Goal: Task Accomplishment & Management: Manage account settings

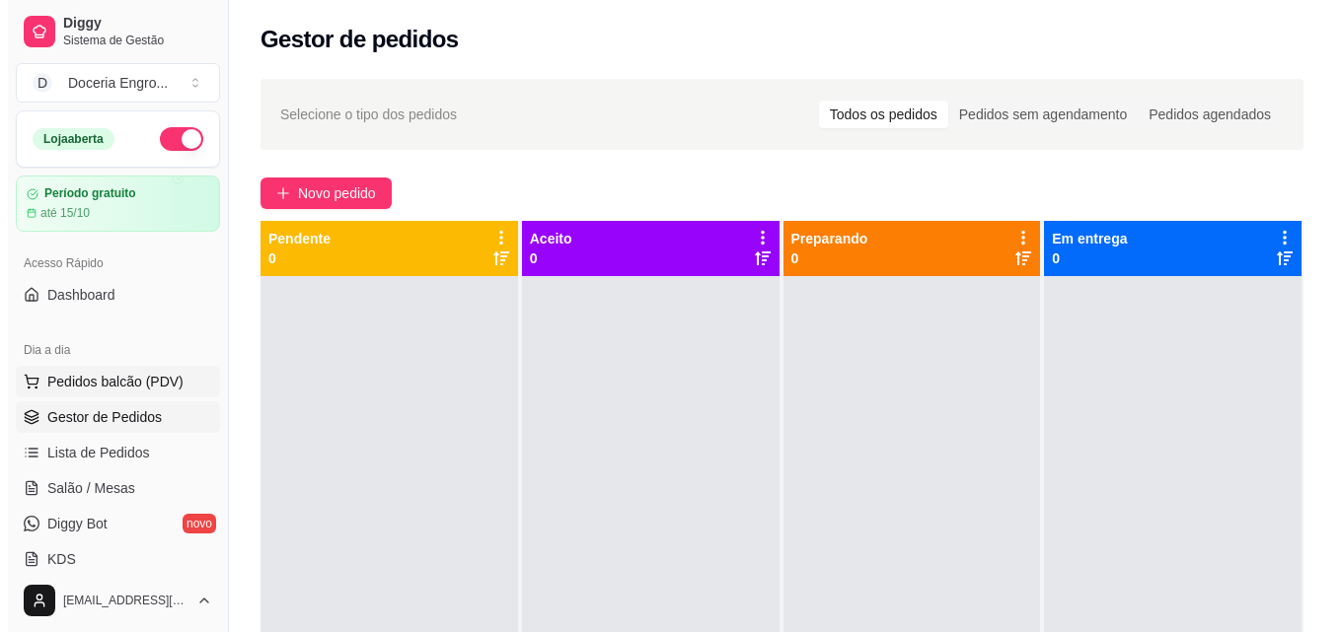
scroll to position [197, 0]
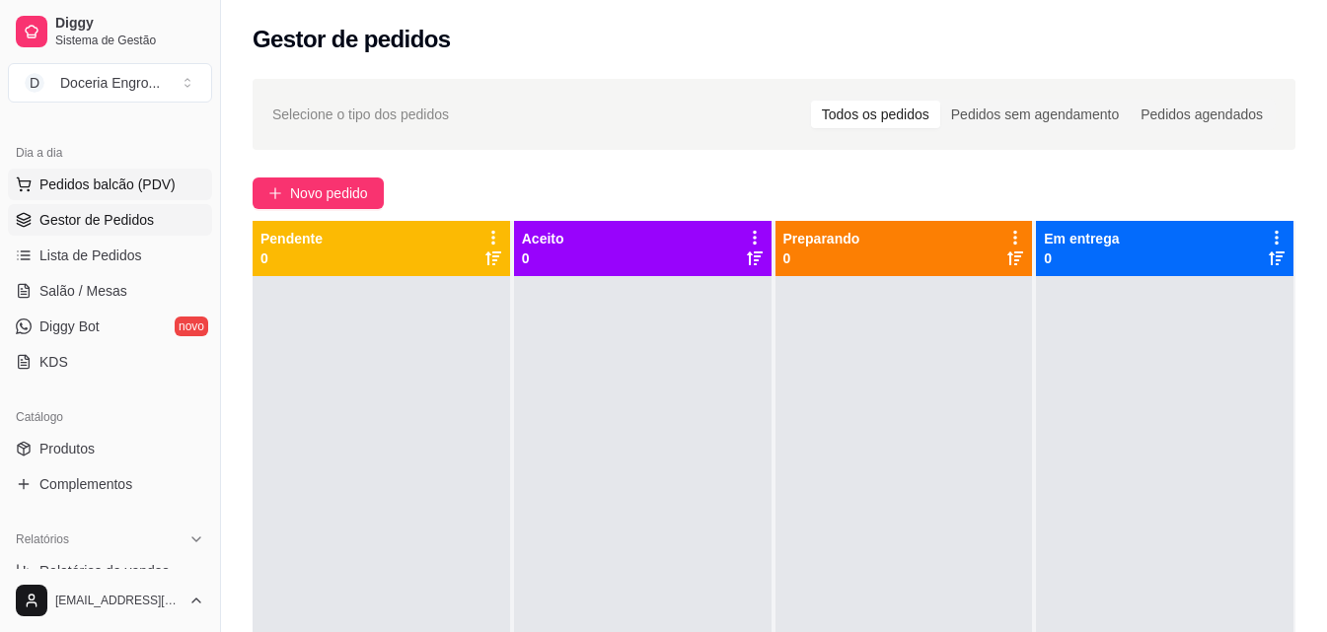
click at [133, 175] on span "Pedidos balcão (PDV)" at bounding box center [107, 185] width 136 height 20
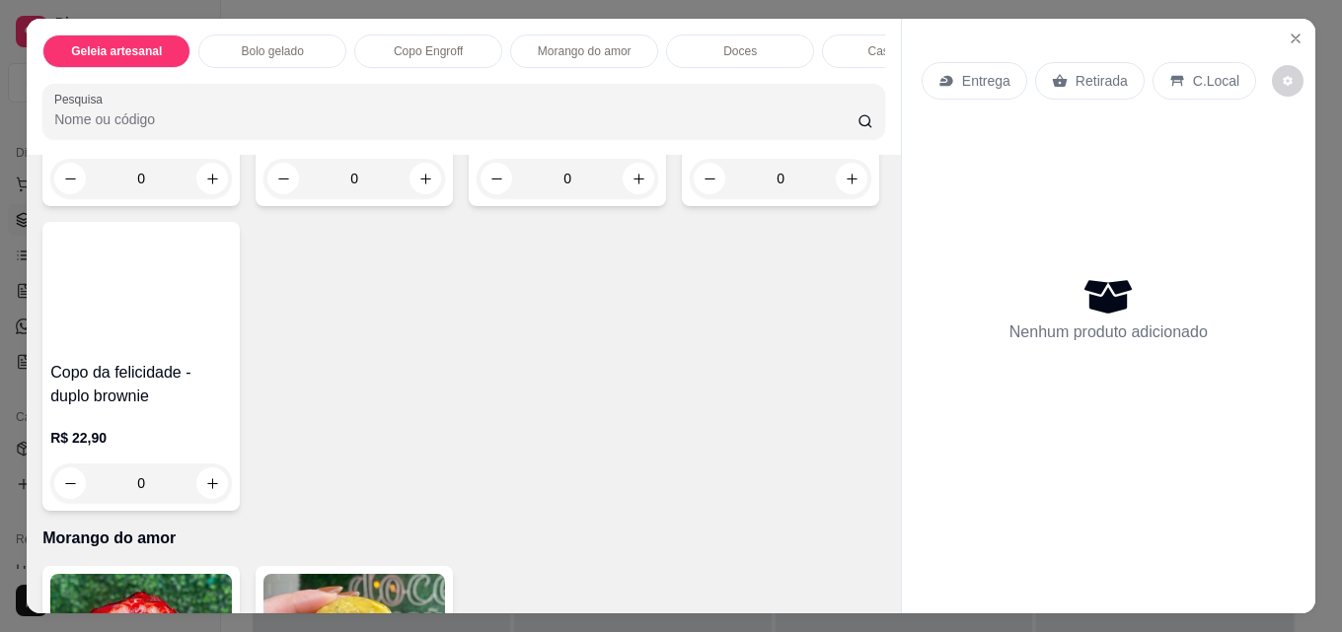
scroll to position [1085, 0]
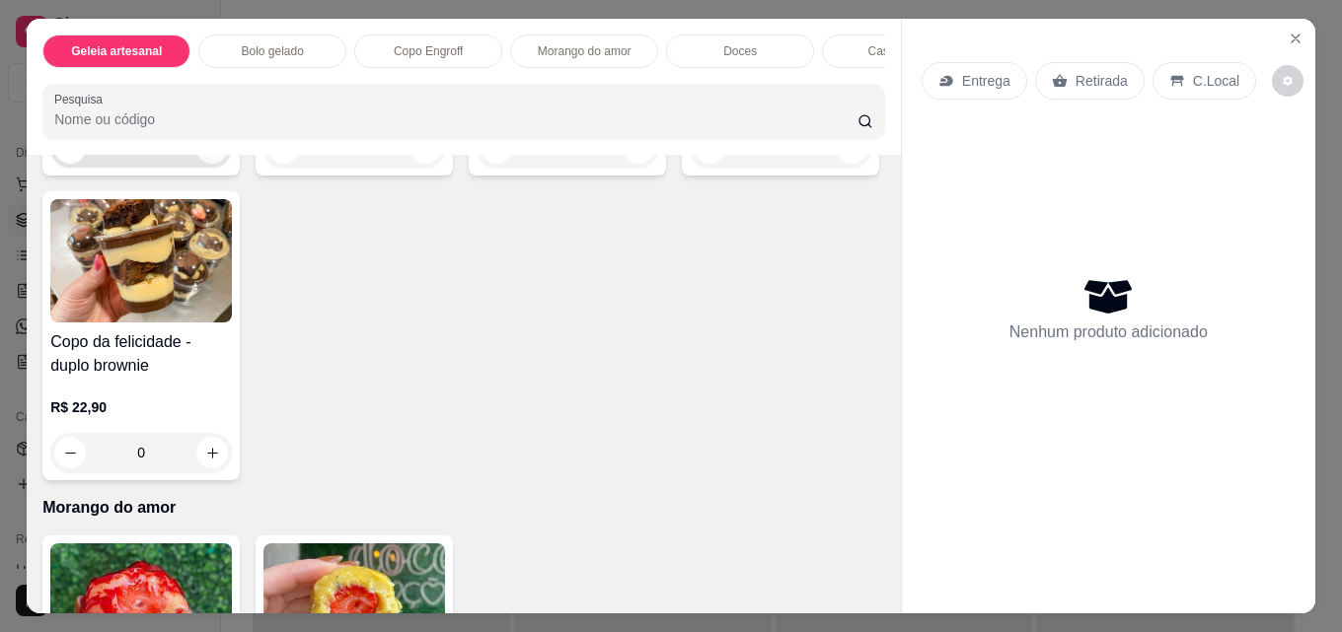
click at [209, 156] on icon "increase-product-quantity" at bounding box center [212, 148] width 15 height 15
type input "1"
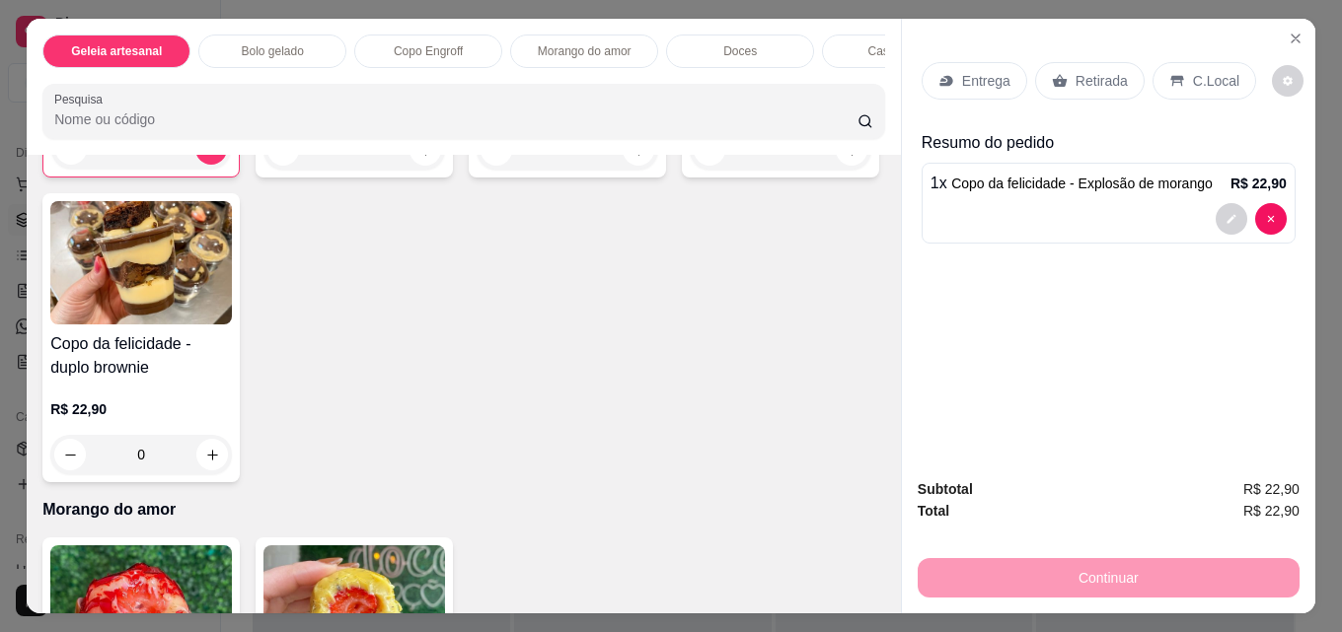
click at [1120, 65] on div "Retirada" at bounding box center [1090, 80] width 110 height 37
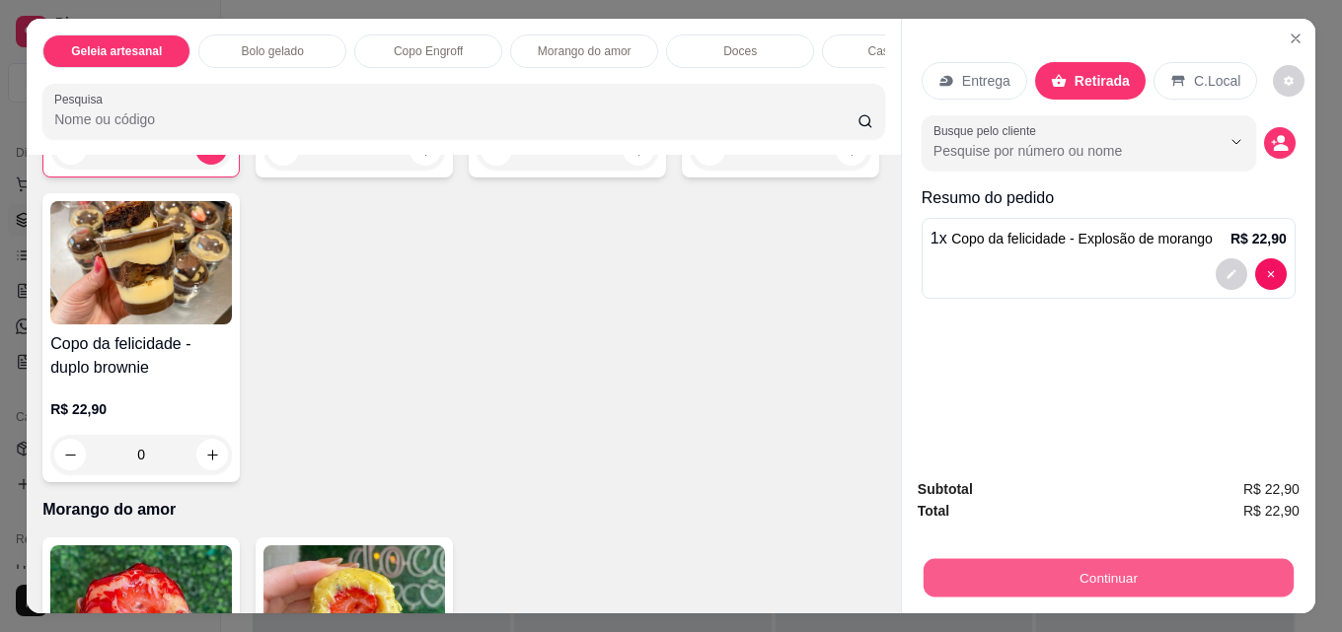
click at [1071, 574] on button "Continuar" at bounding box center [1108, 577] width 370 height 38
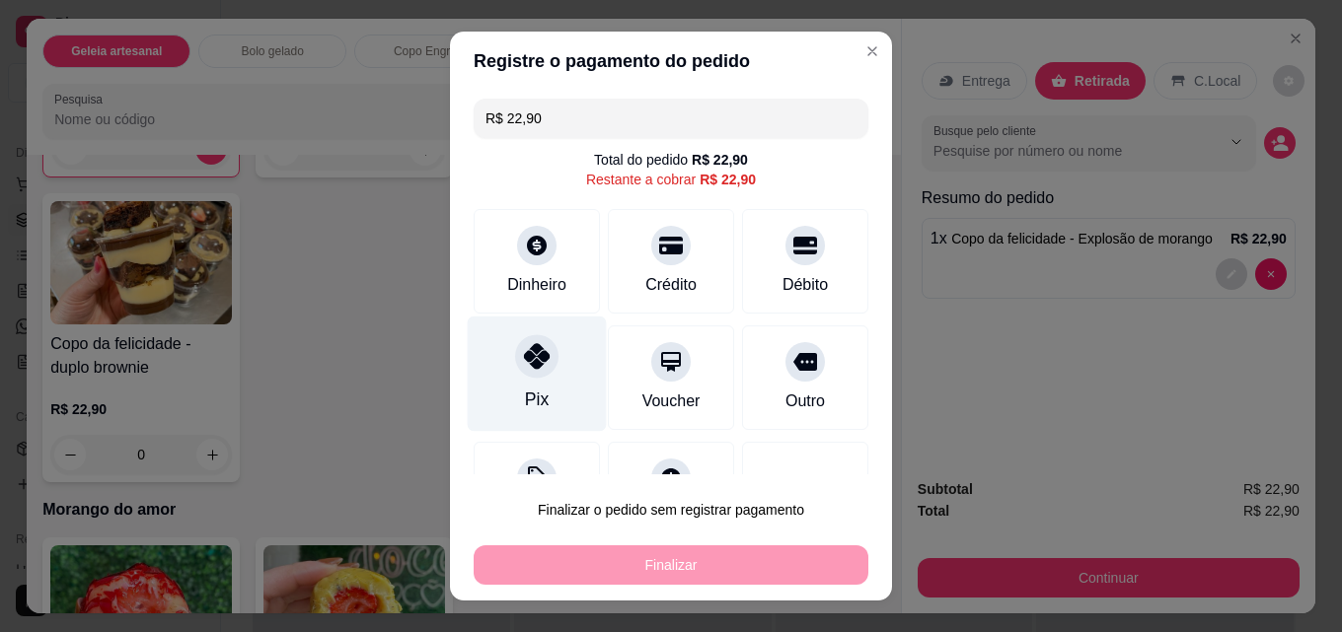
click at [515, 367] on div at bounding box center [536, 355] width 43 height 43
type input "R$ 0,00"
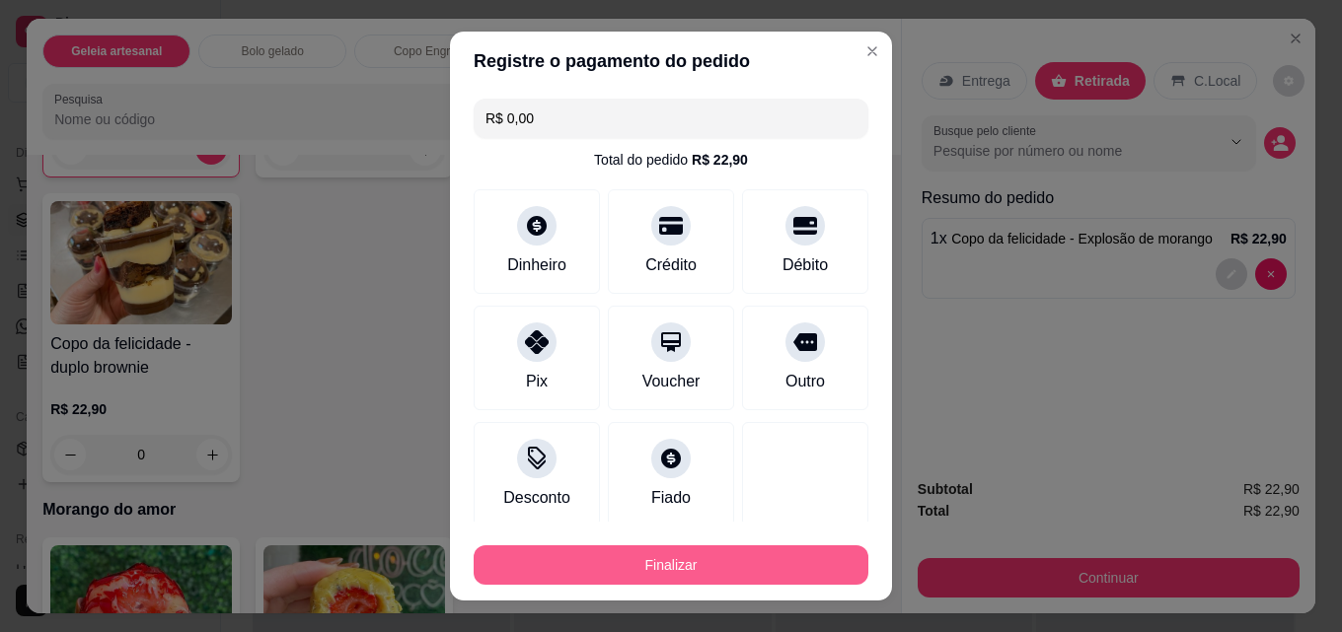
click at [631, 577] on button "Finalizar" at bounding box center [671, 565] width 395 height 39
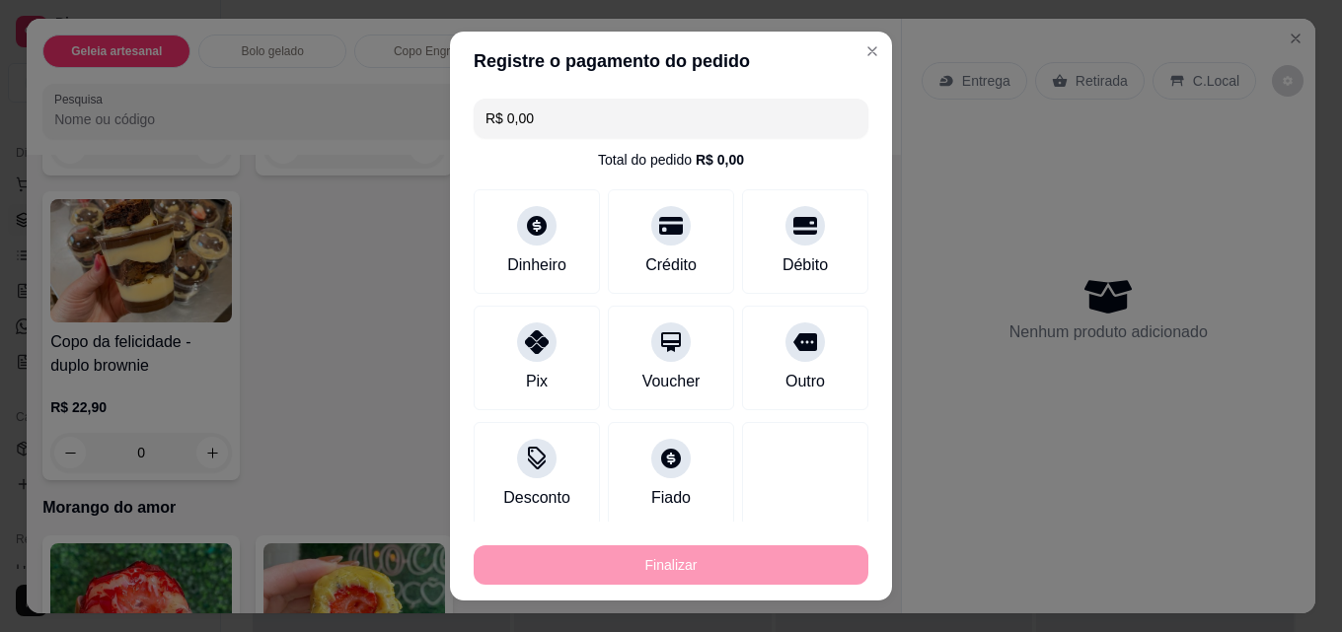
type input "0"
type input "-R$ 22,90"
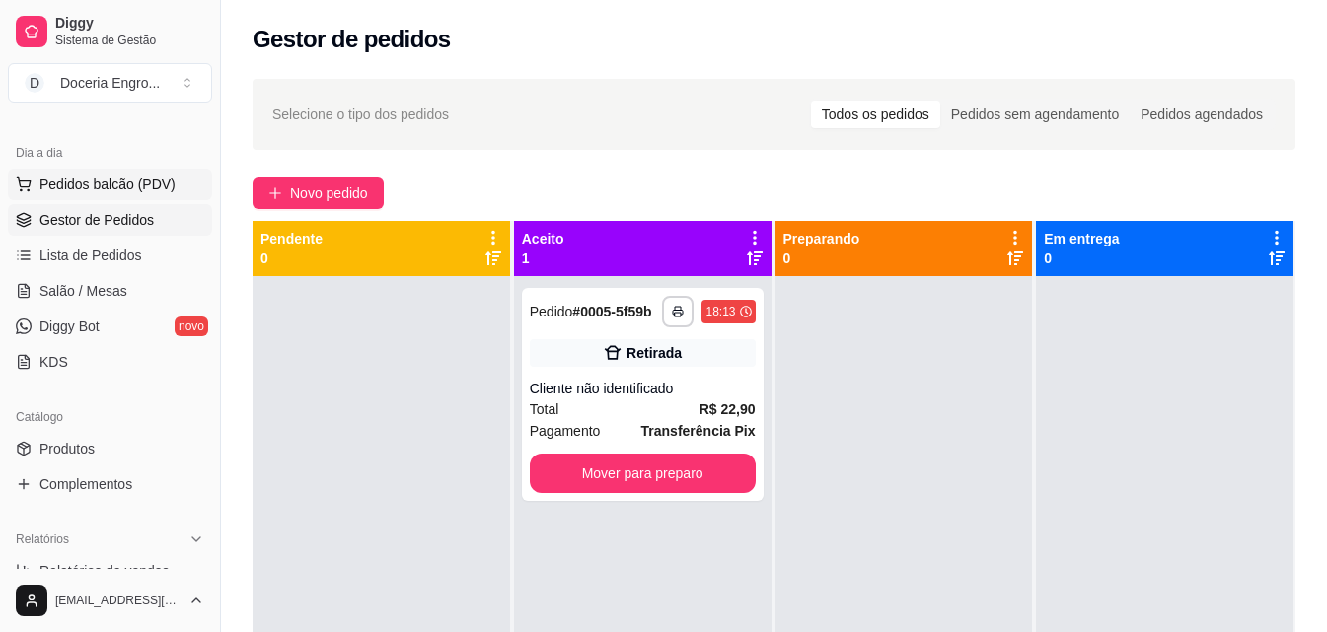
click at [141, 192] on span "Pedidos balcão (PDV)" at bounding box center [107, 185] width 136 height 20
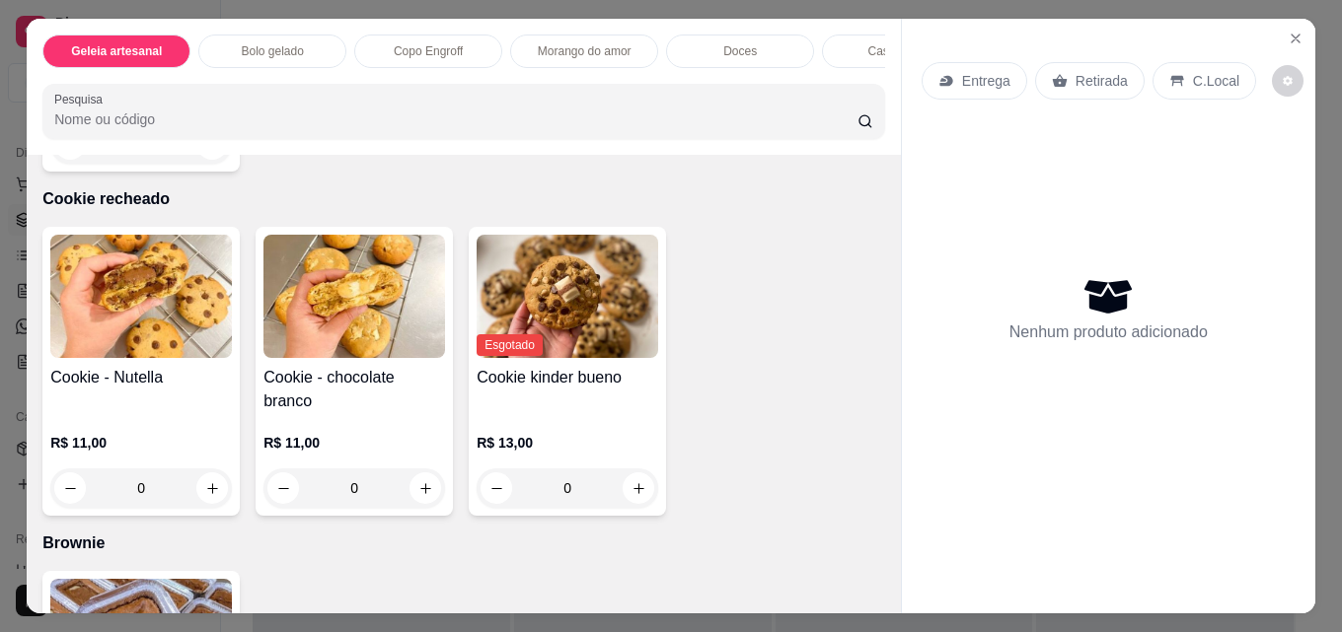
scroll to position [3058, 0]
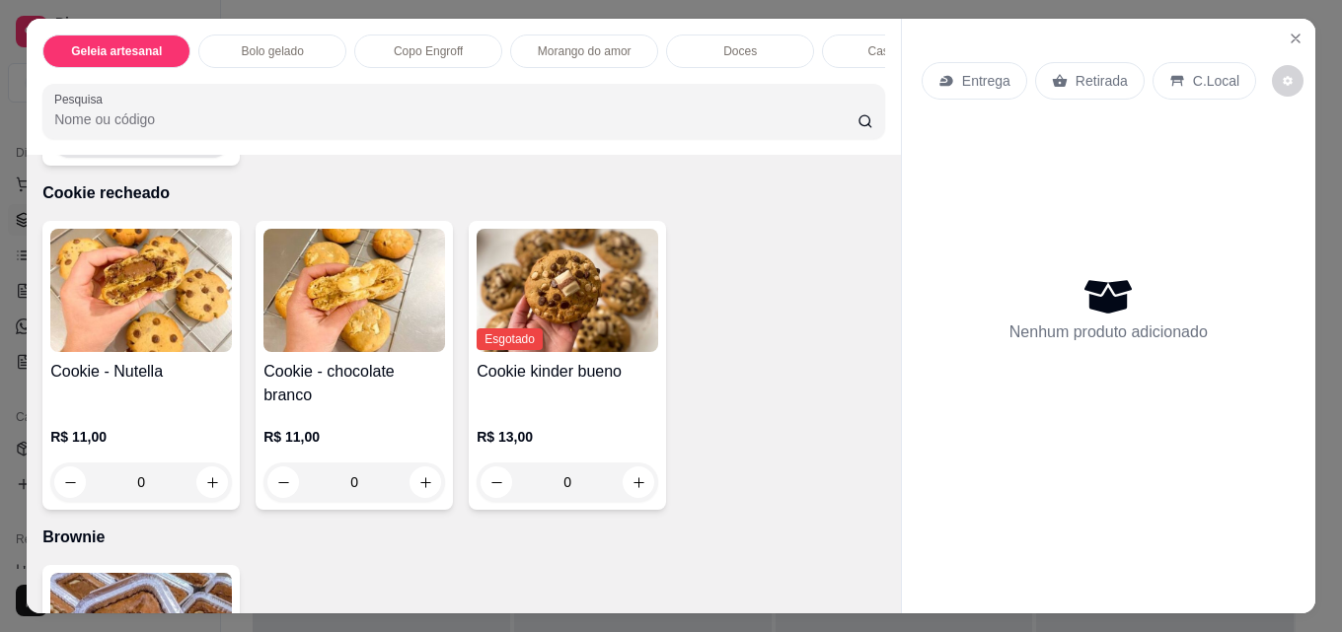
click at [220, 146] on icon "increase-product-quantity" at bounding box center [212, 138] width 15 height 15
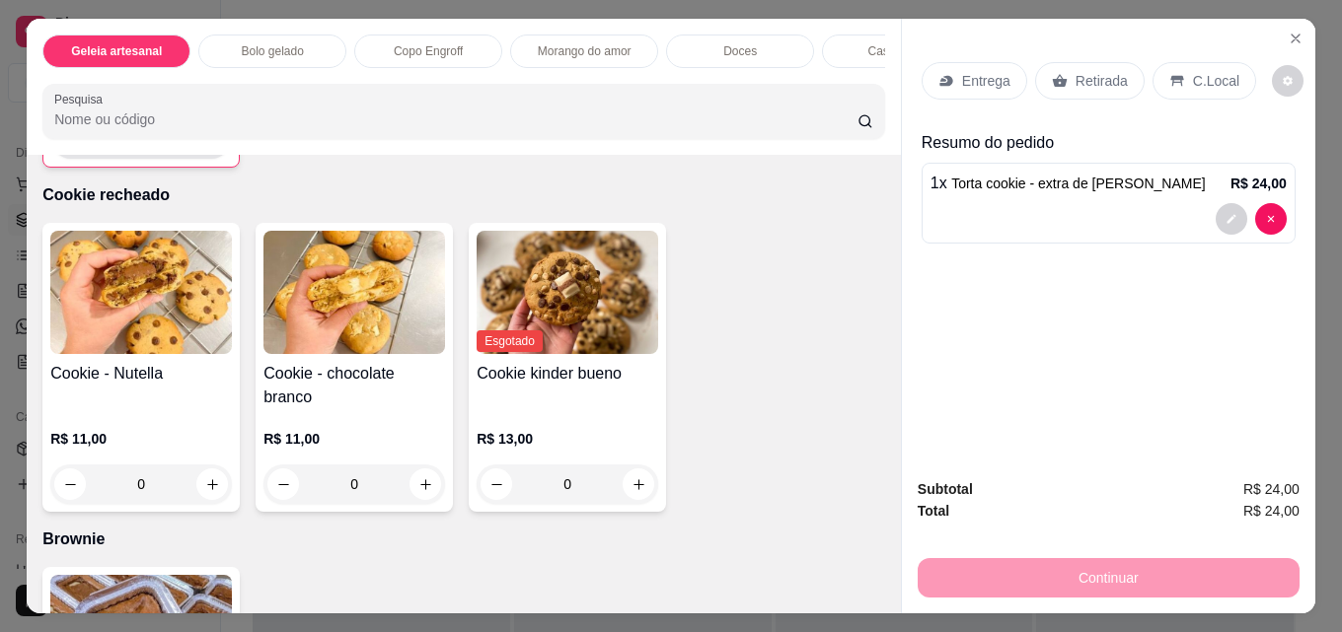
type input "1"
click at [1078, 77] on p "Retirada" at bounding box center [1101, 81] width 52 height 20
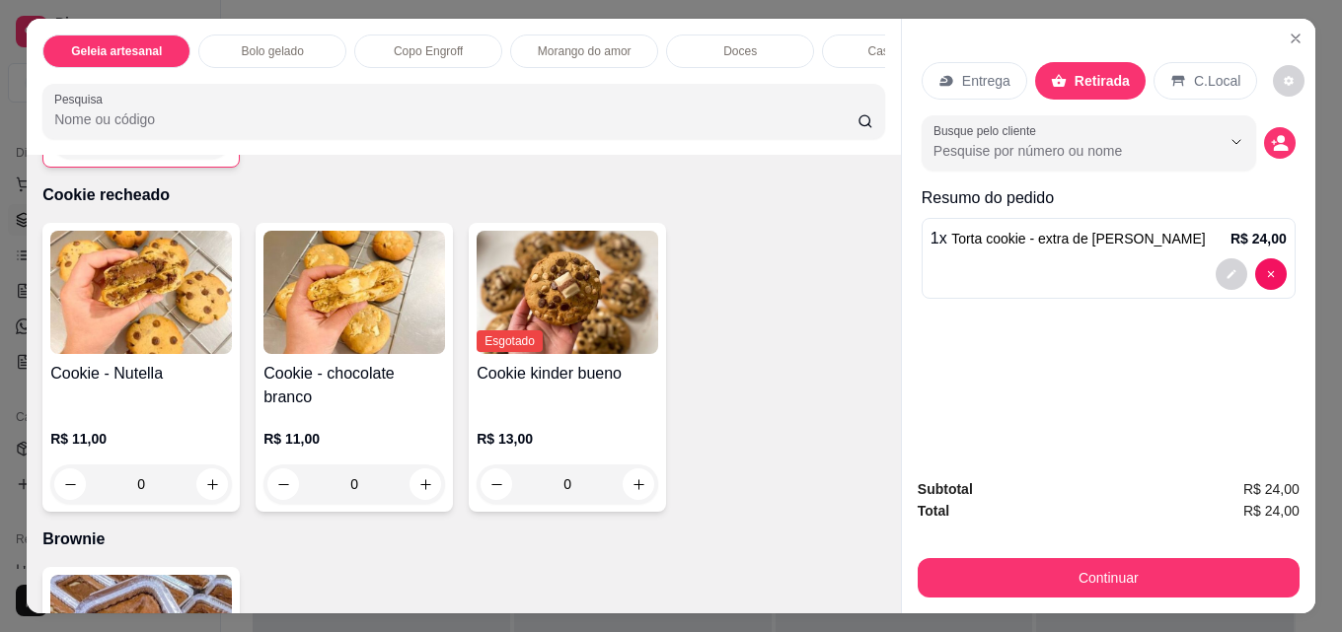
click at [1082, 553] on div "Continuar" at bounding box center [1109, 575] width 382 height 44
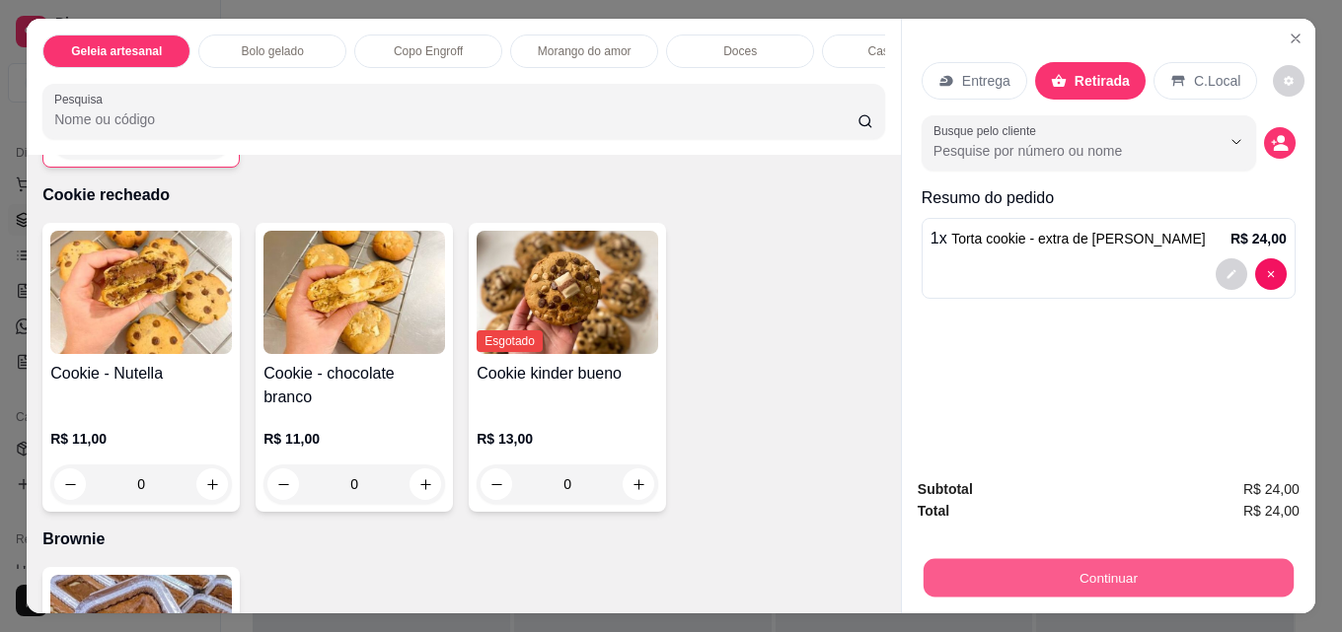
click at [1076, 573] on button "Continuar" at bounding box center [1108, 577] width 370 height 38
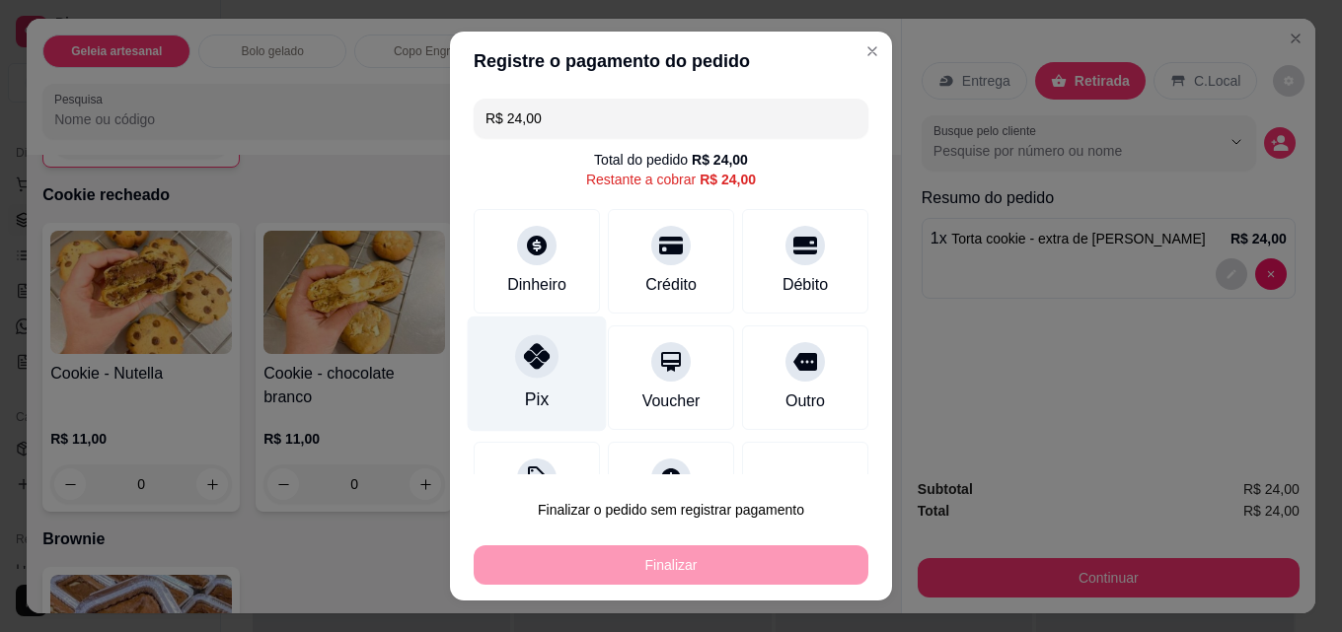
click at [515, 371] on div at bounding box center [536, 355] width 43 height 43
type input "R$ 0,00"
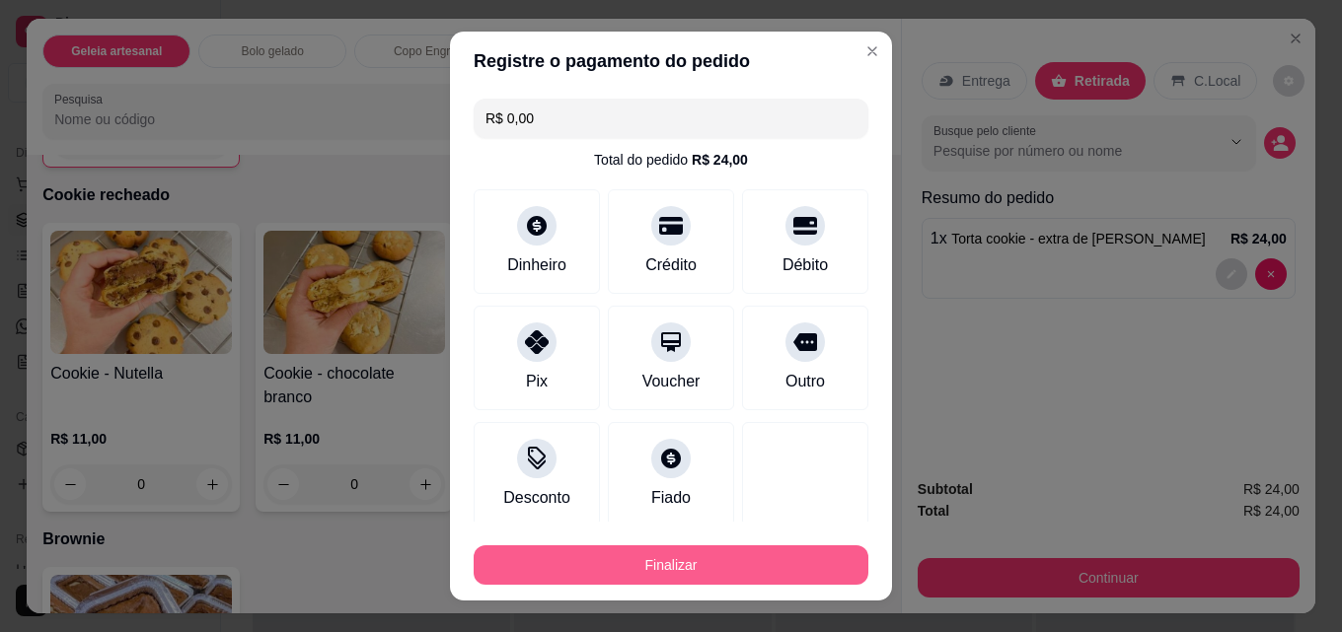
click at [605, 558] on button "Finalizar" at bounding box center [671, 565] width 395 height 39
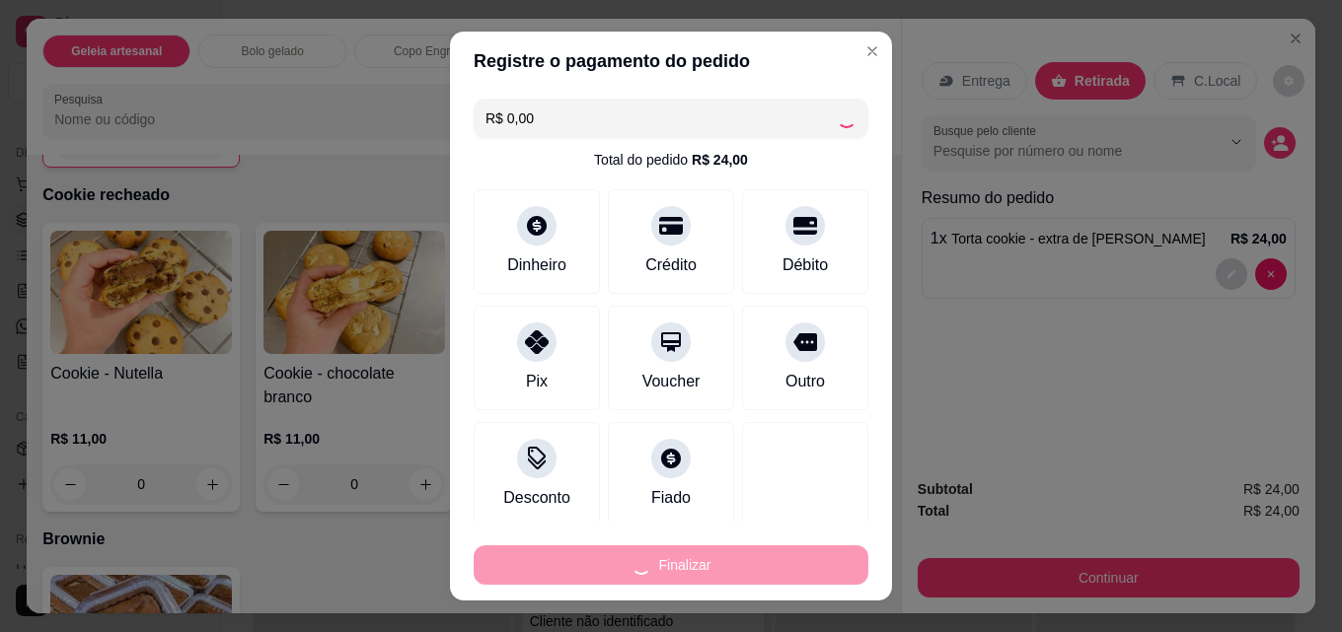
type input "0"
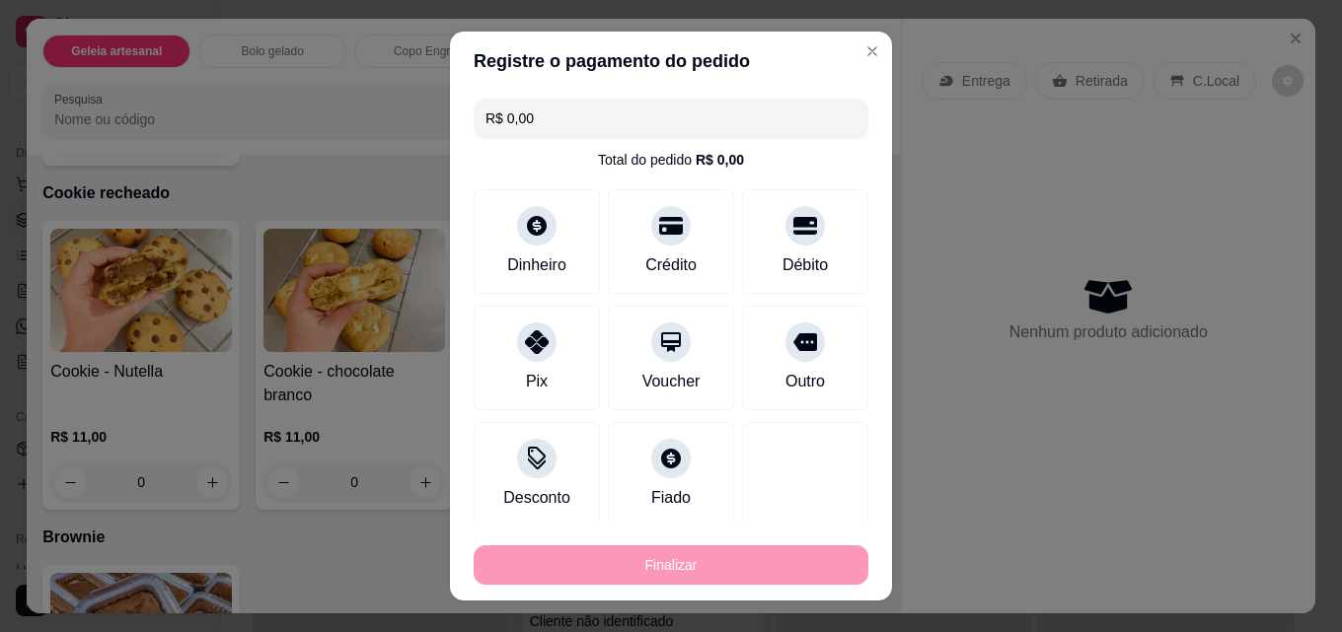
type input "-R$ 24,00"
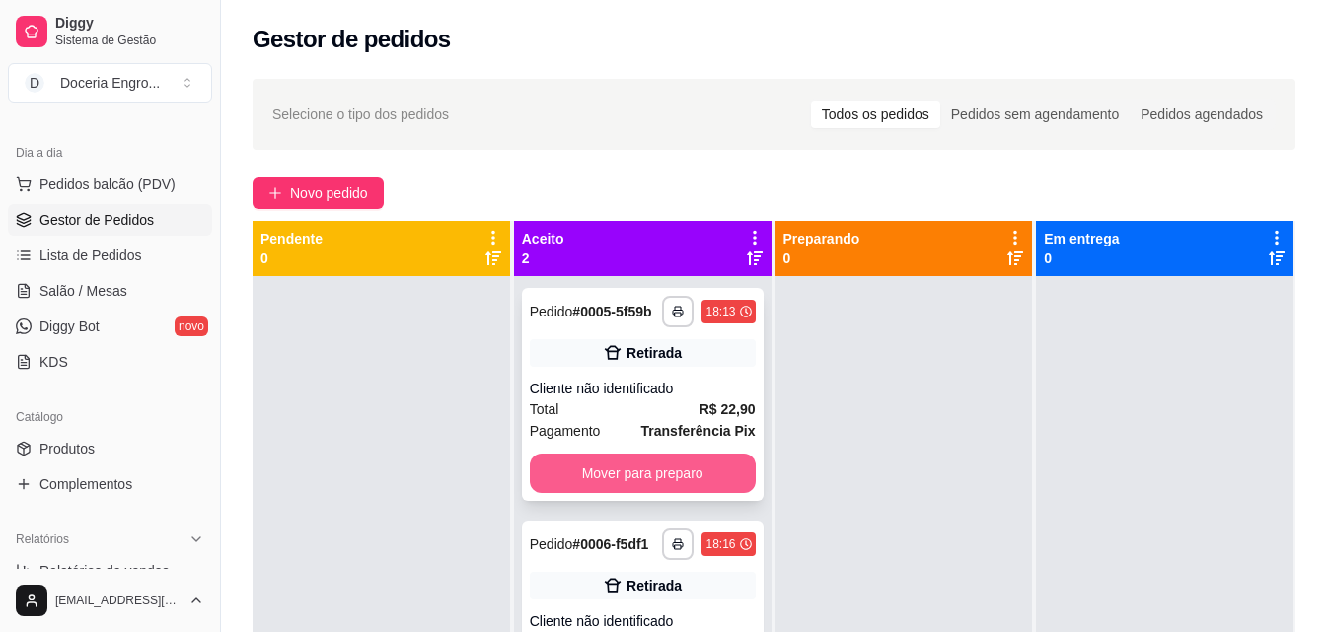
click at [640, 466] on button "Mover para preparo" at bounding box center [643, 473] width 226 height 39
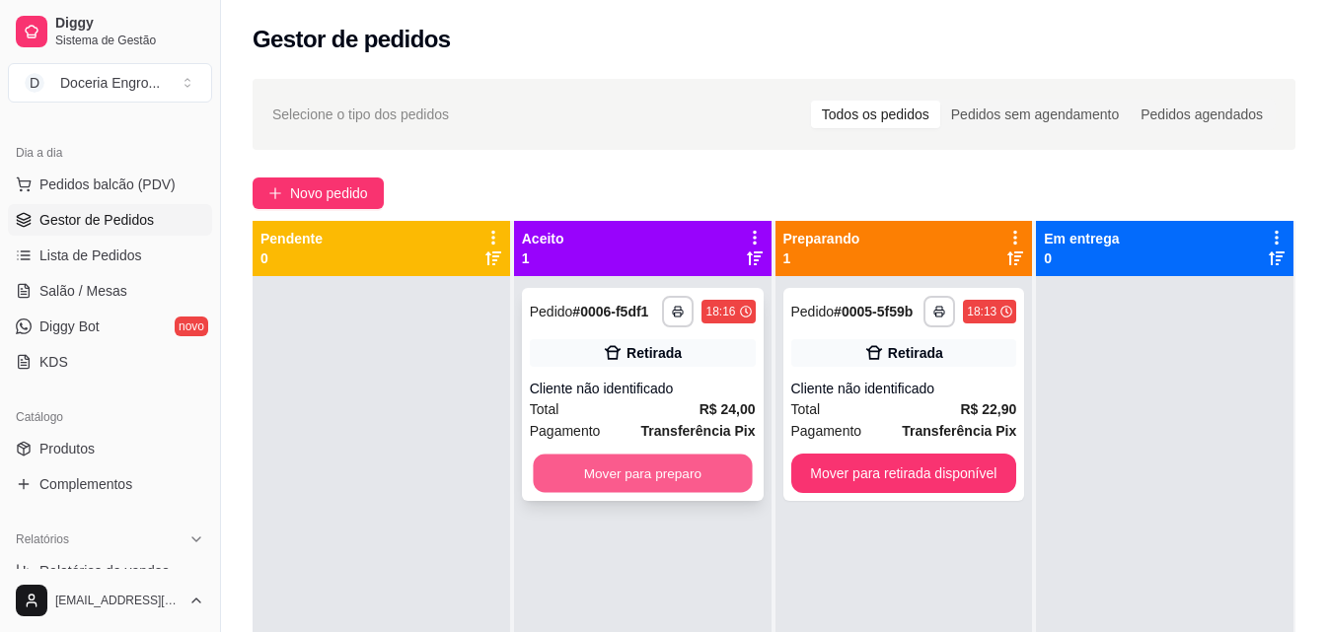
click at [688, 473] on button "Mover para preparo" at bounding box center [642, 474] width 219 height 38
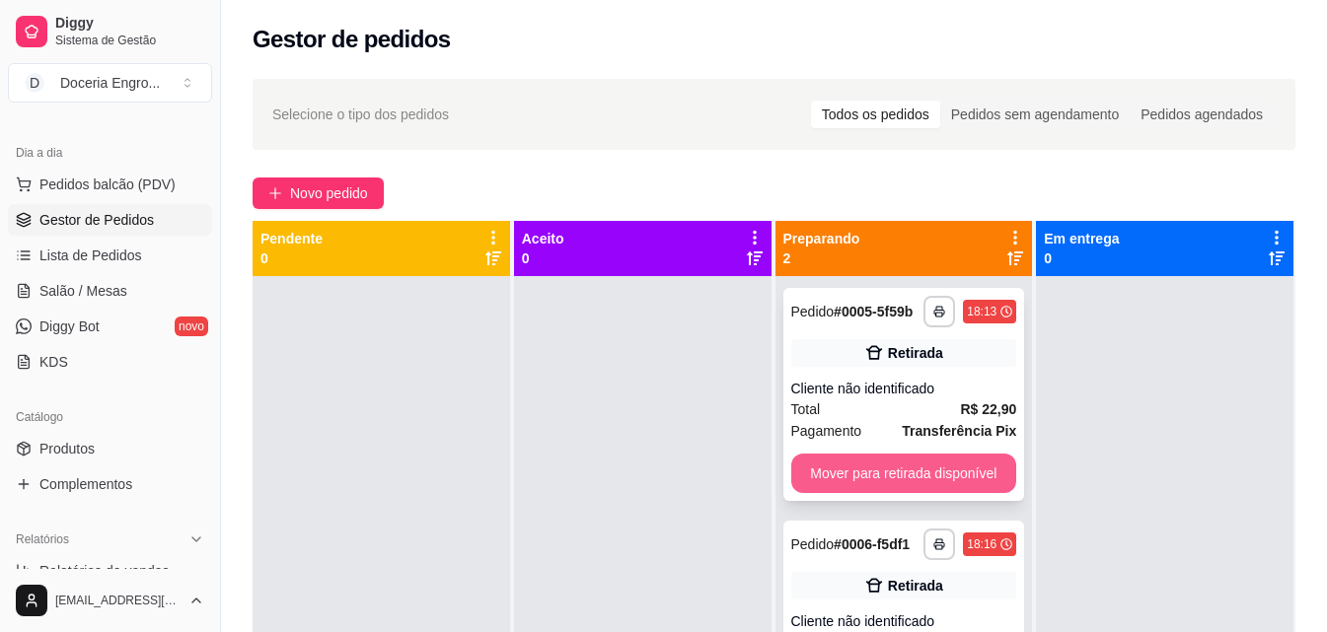
click at [821, 474] on button "Mover para retirada disponível" at bounding box center [904, 473] width 226 height 39
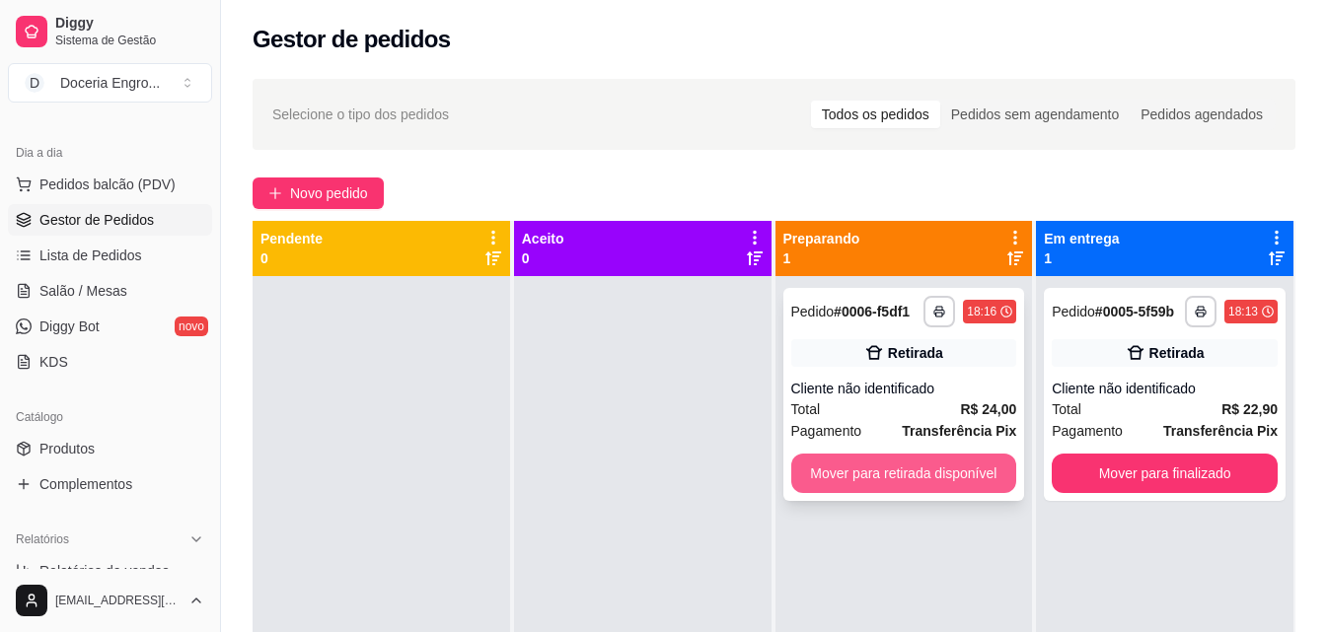
click at [923, 461] on button "Mover para retirada disponível" at bounding box center [904, 473] width 226 height 39
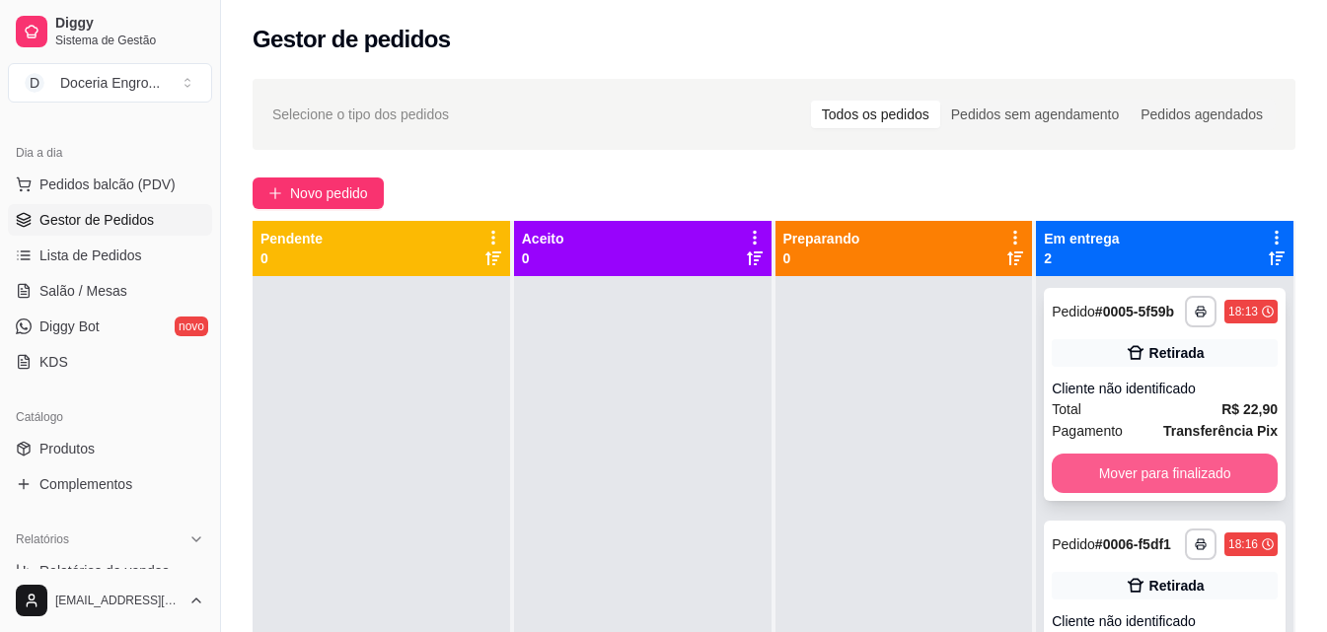
click at [1154, 481] on button "Mover para finalizado" at bounding box center [1165, 473] width 226 height 39
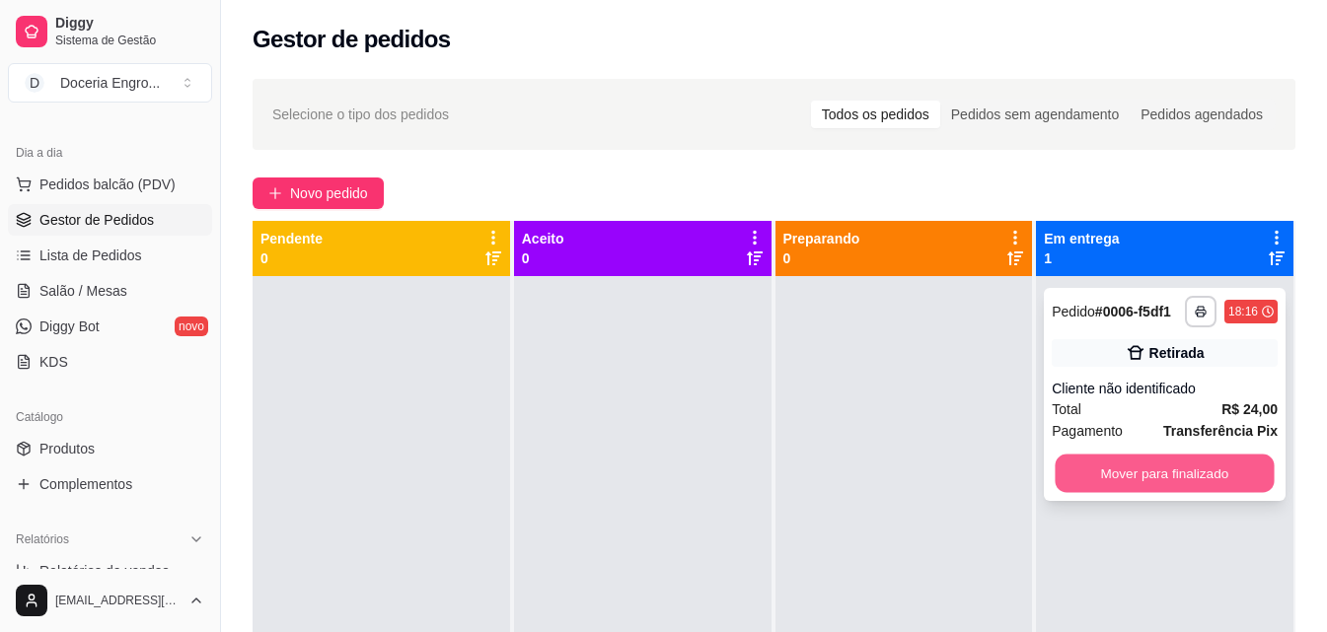
click at [1156, 485] on button "Mover para finalizado" at bounding box center [1165, 474] width 219 height 38
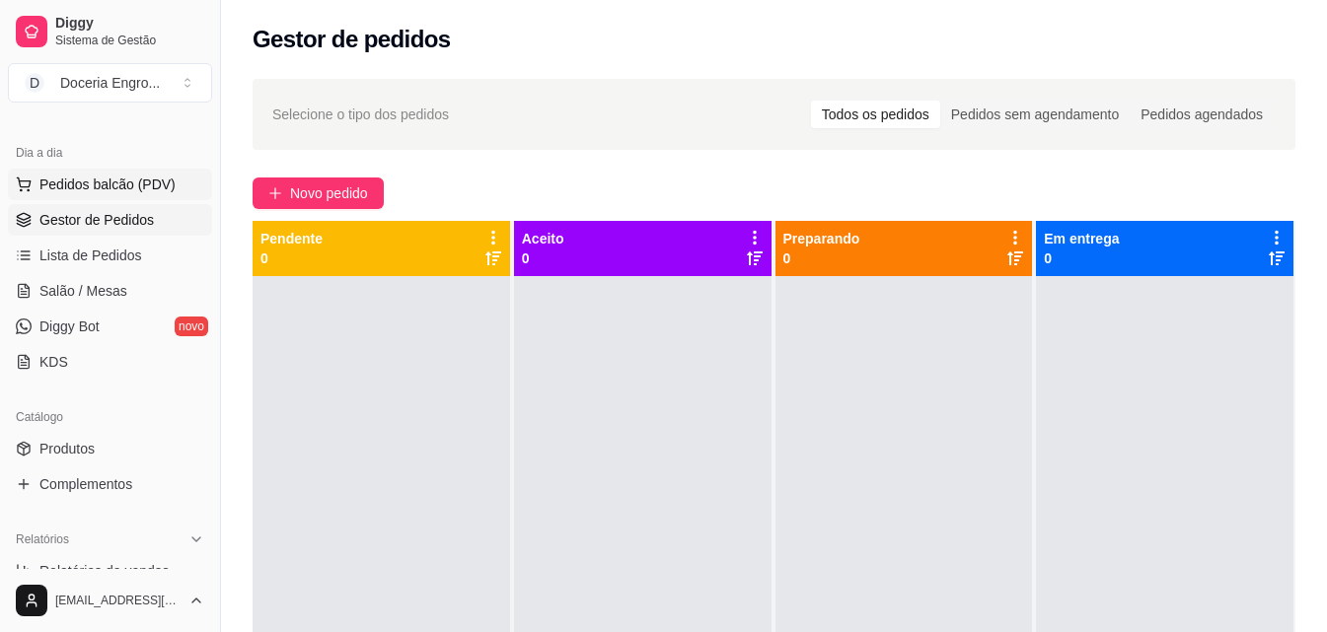
click at [89, 192] on span "Pedidos balcão (PDV)" at bounding box center [107, 185] width 136 height 20
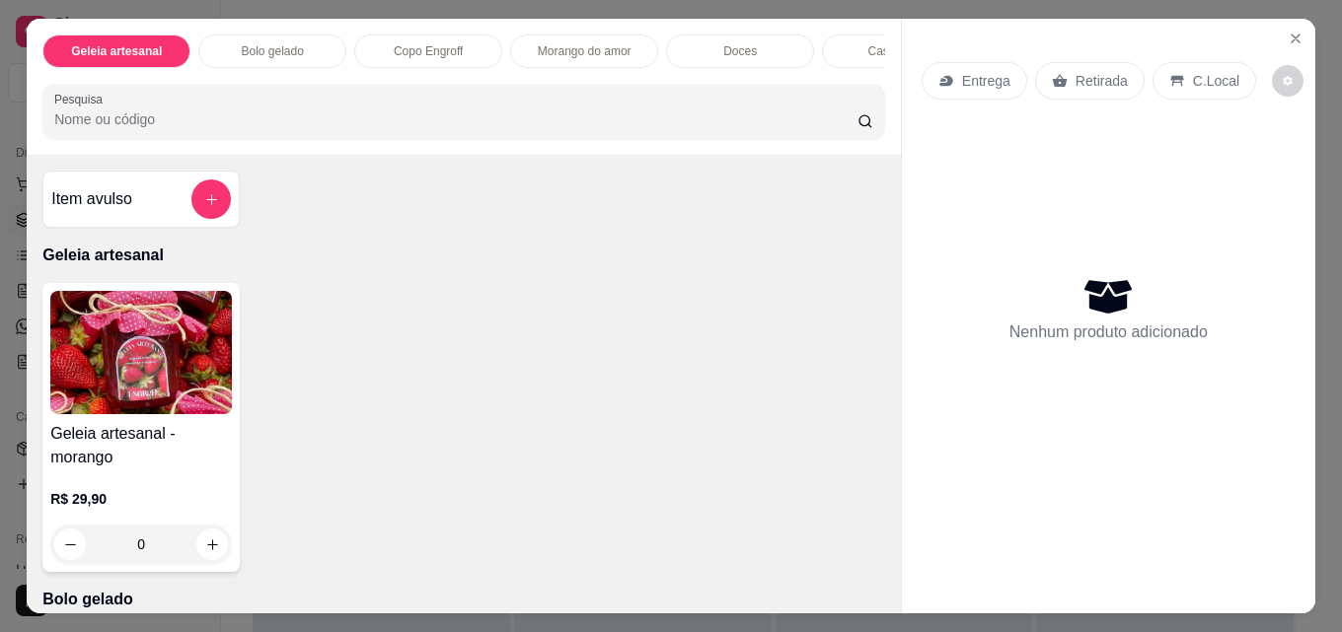
click at [276, 43] on p "Bolo gelado" at bounding box center [273, 51] width 62 height 16
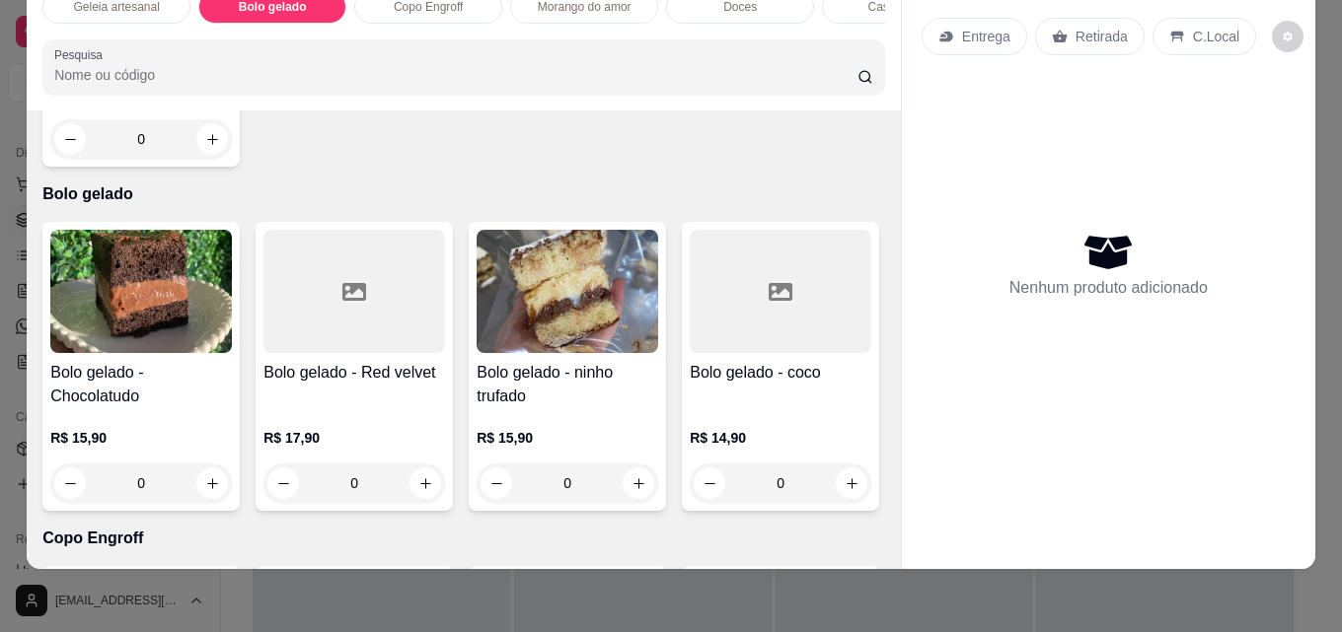
scroll to position [433, 0]
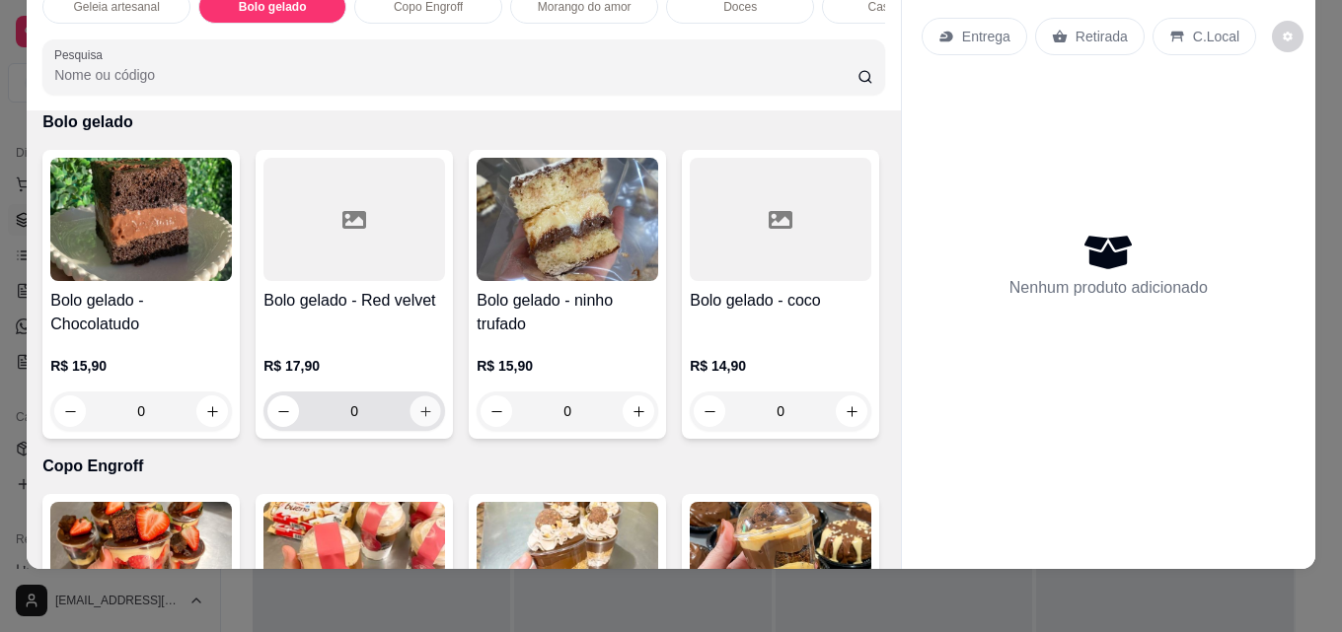
click at [421, 410] on icon "increase-product-quantity" at bounding box center [425, 412] width 15 height 15
type input "1"
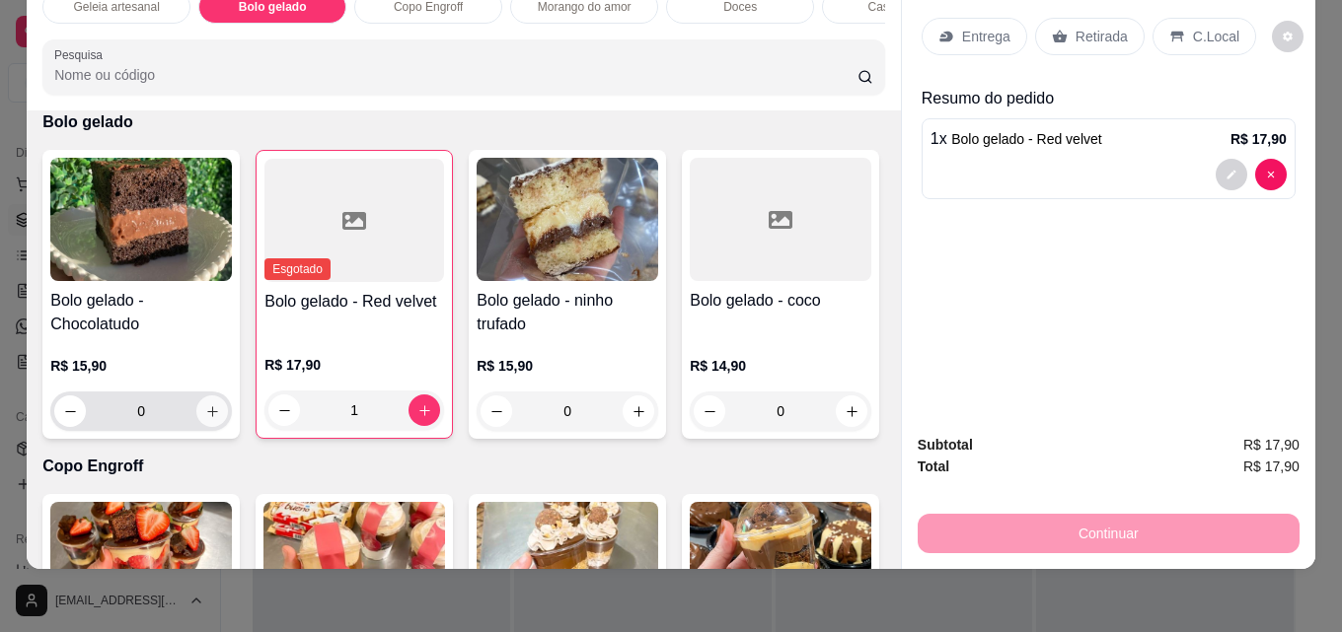
click at [205, 405] on icon "increase-product-quantity" at bounding box center [212, 412] width 15 height 15
type input "1"
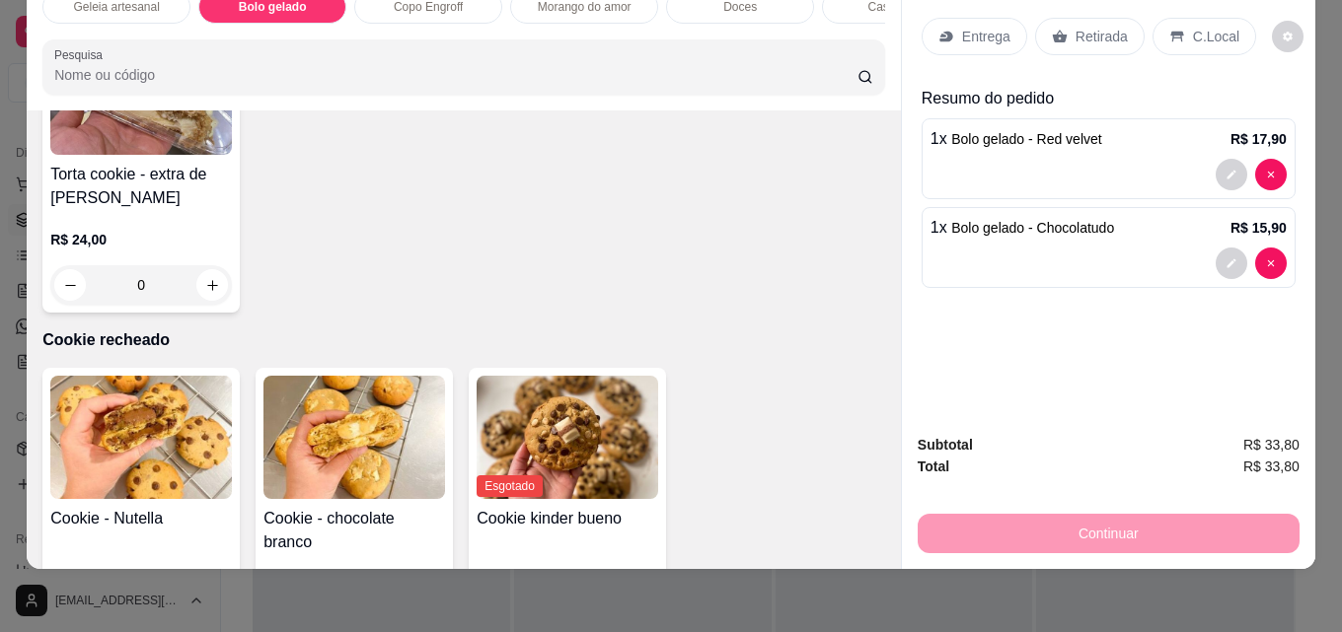
scroll to position [2900, 0]
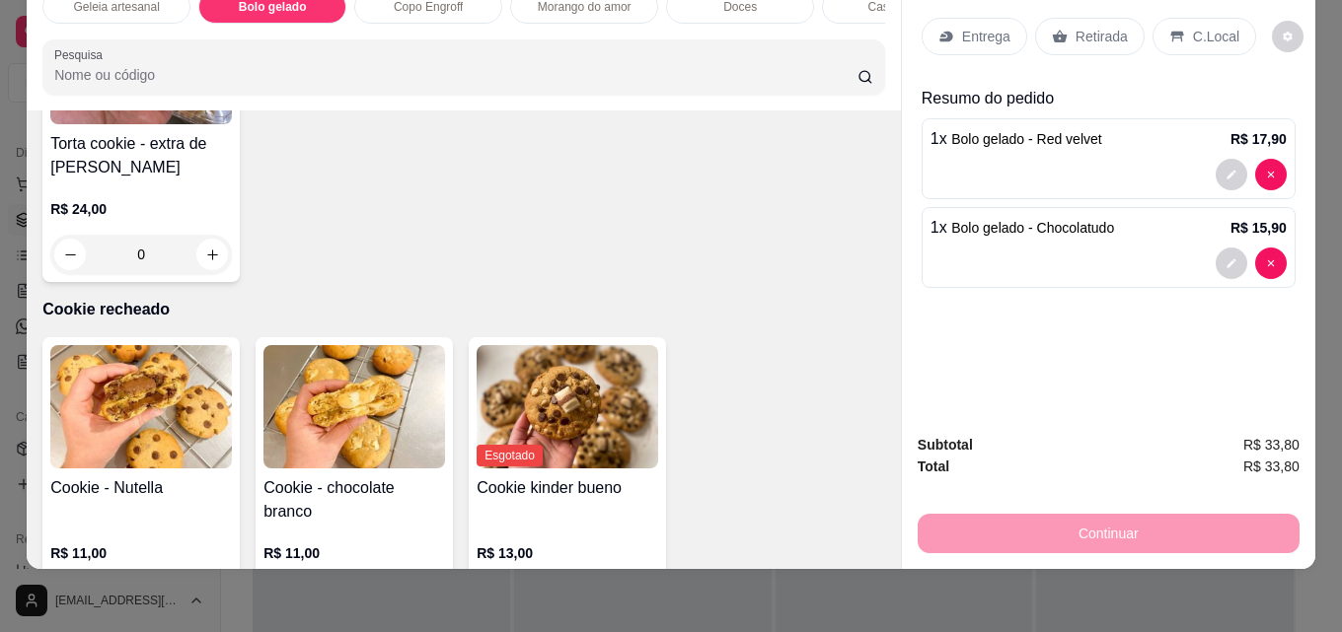
type input "1"
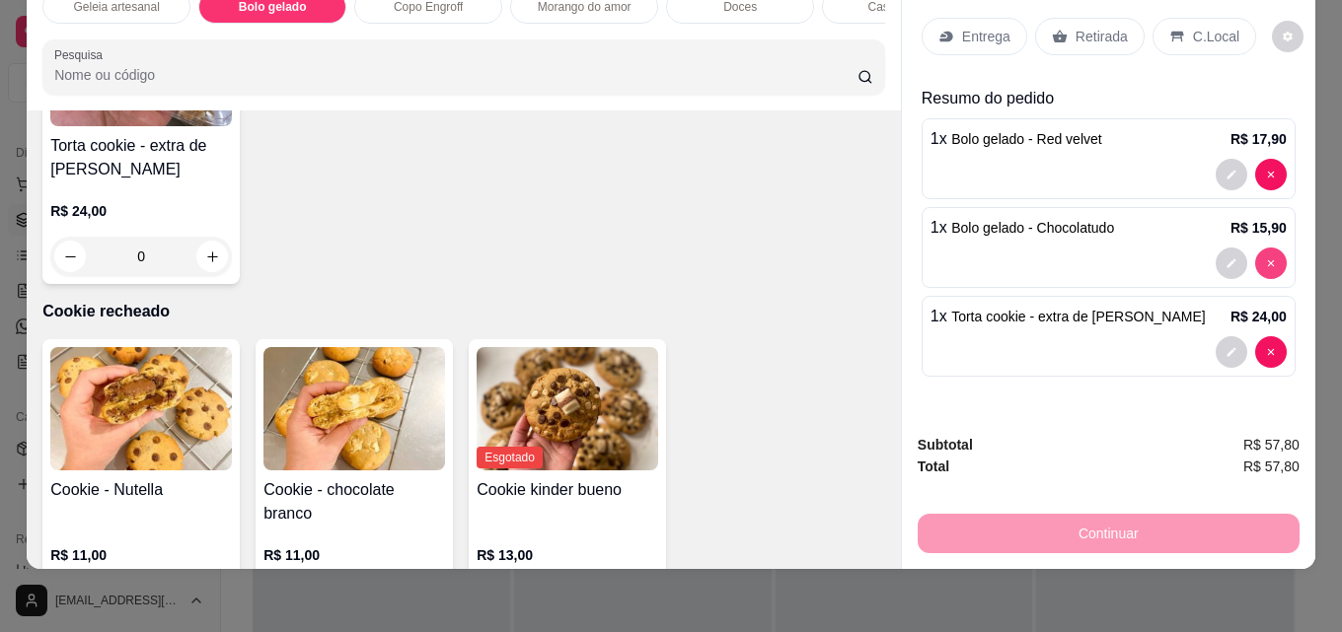
type input "0"
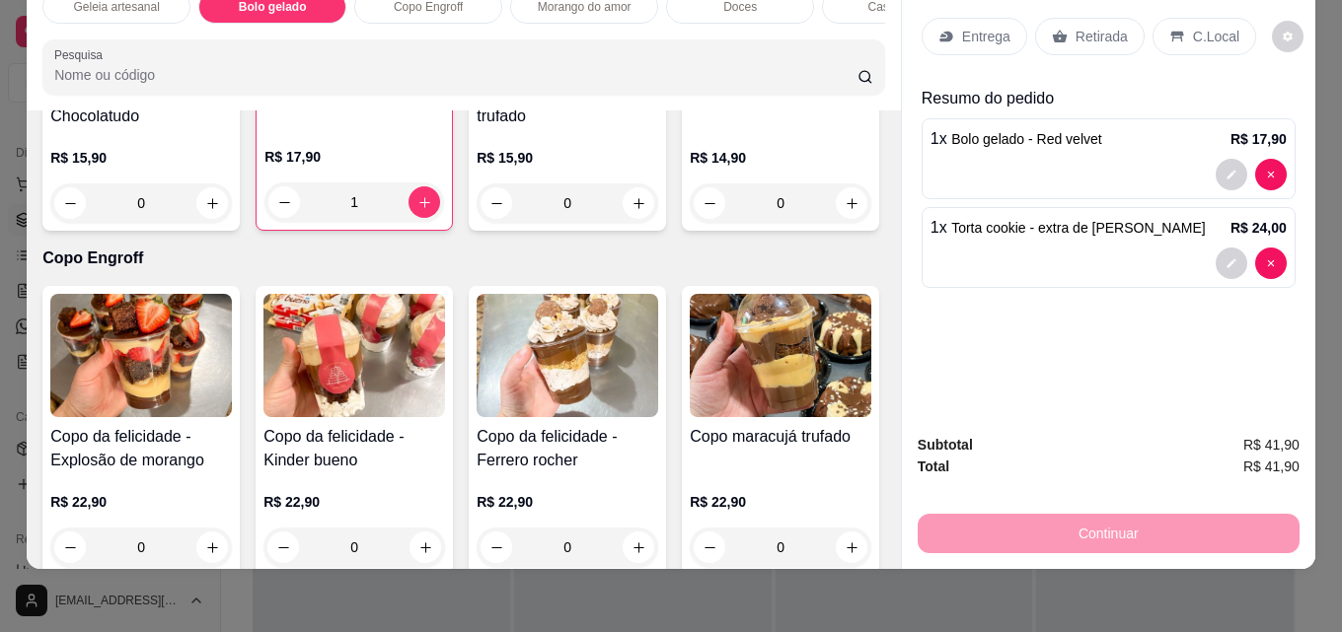
scroll to position [789, 0]
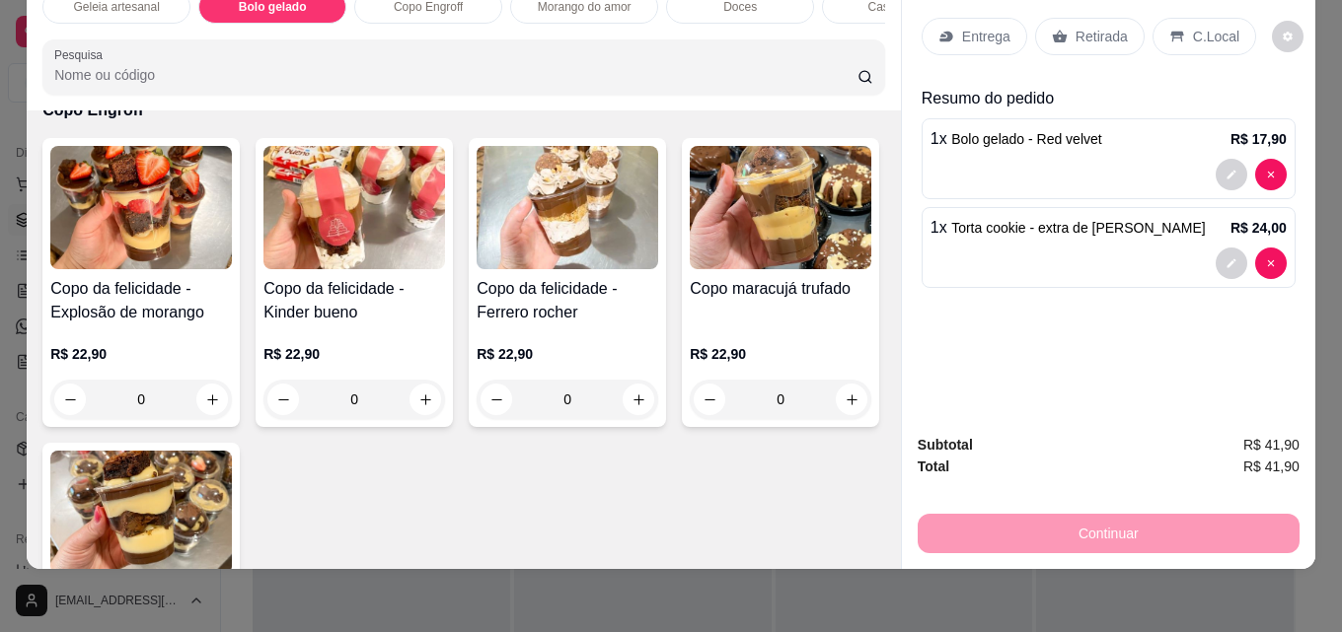
click at [847, 61] on icon "increase-product-quantity" at bounding box center [852, 55] width 11 height 11
type input "1"
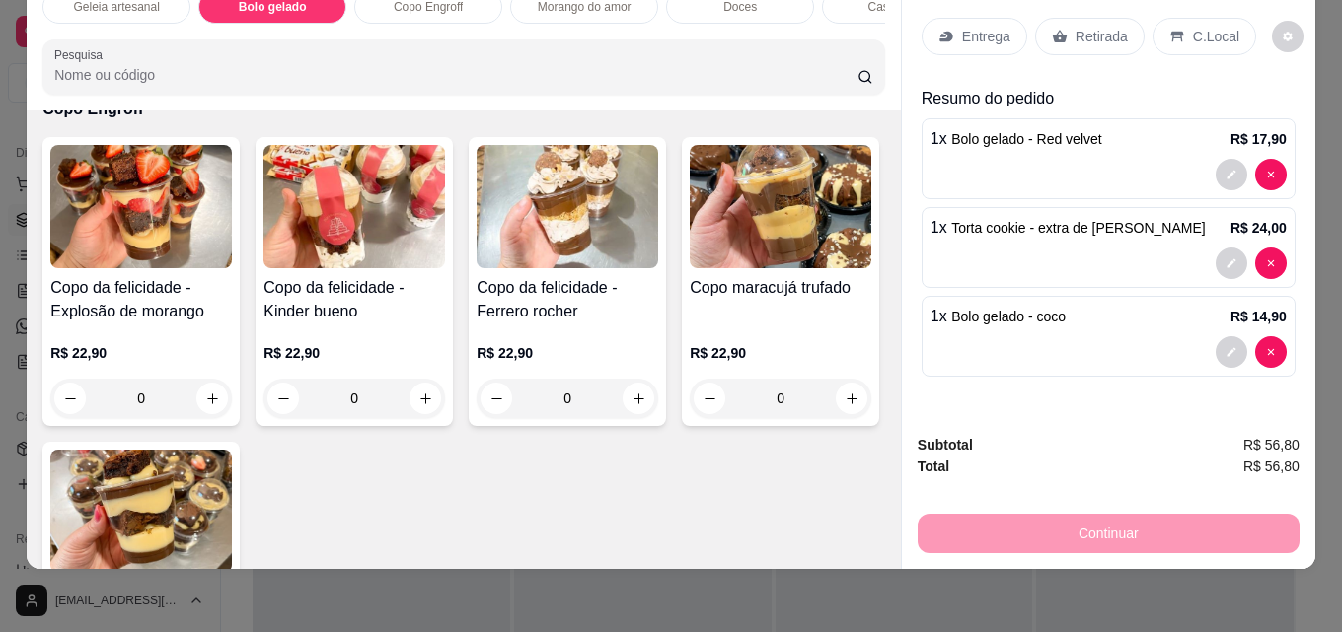
click at [1064, 24] on div "Retirada" at bounding box center [1090, 36] width 110 height 37
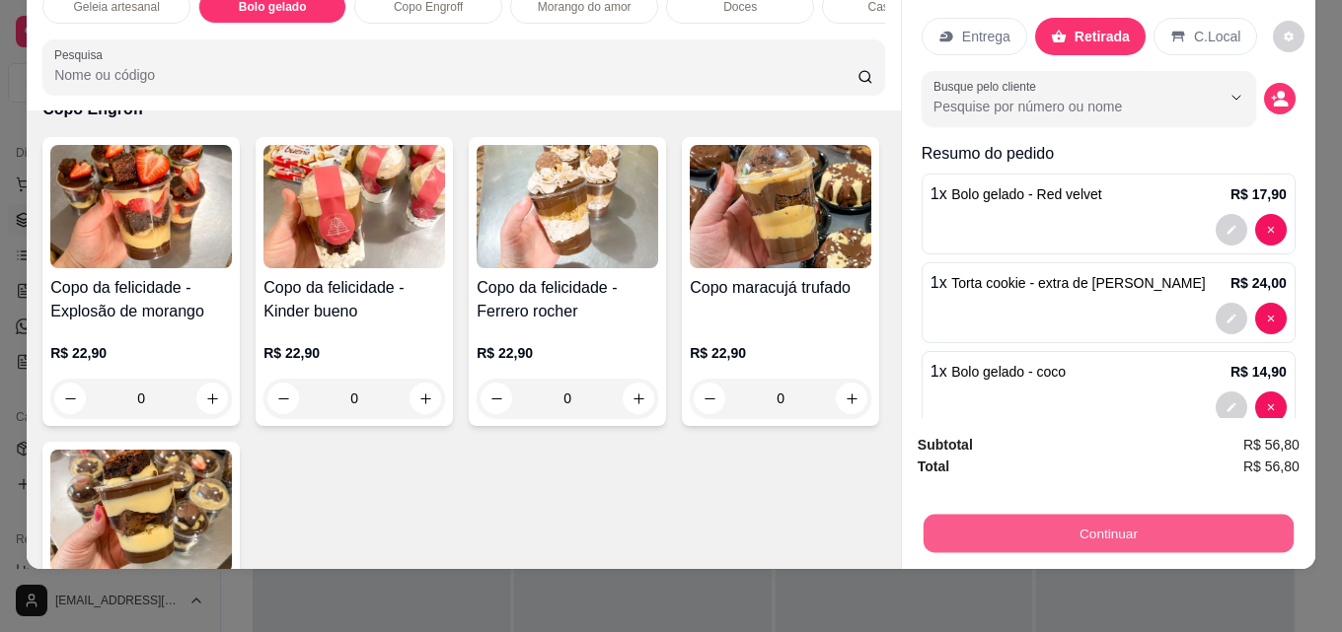
click at [1011, 525] on button "Continuar" at bounding box center [1108, 533] width 370 height 38
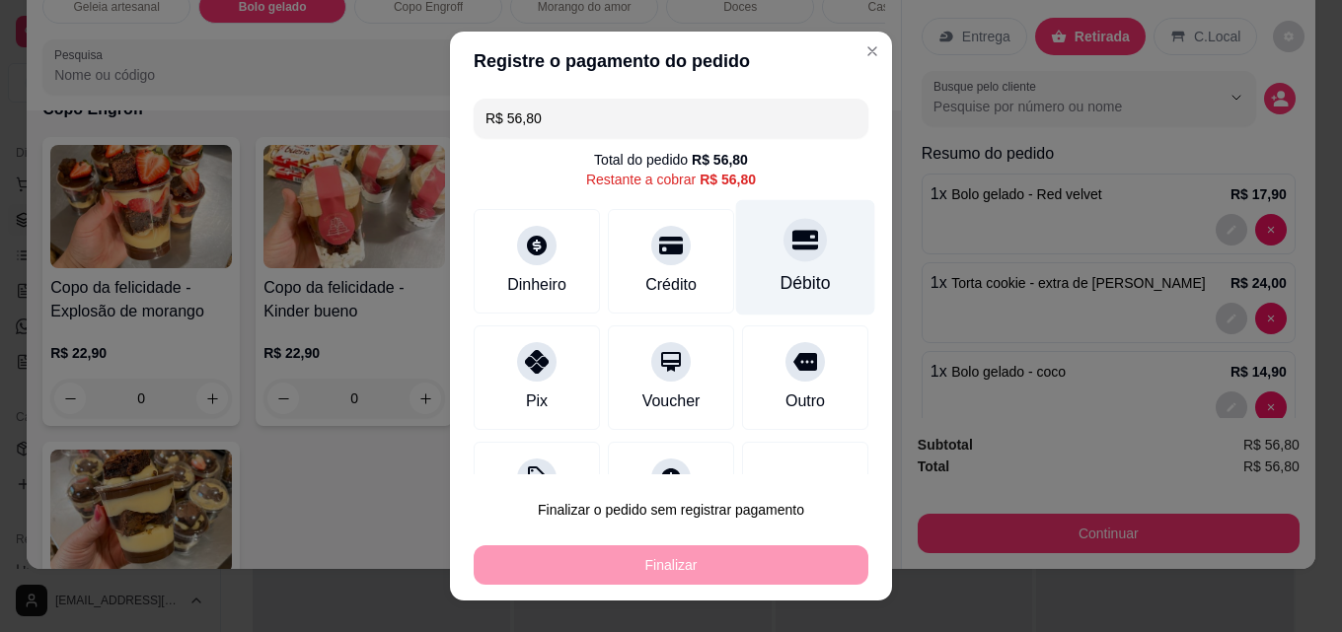
click at [765, 266] on div "Débito" at bounding box center [805, 257] width 139 height 115
type input "R$ 0,00"
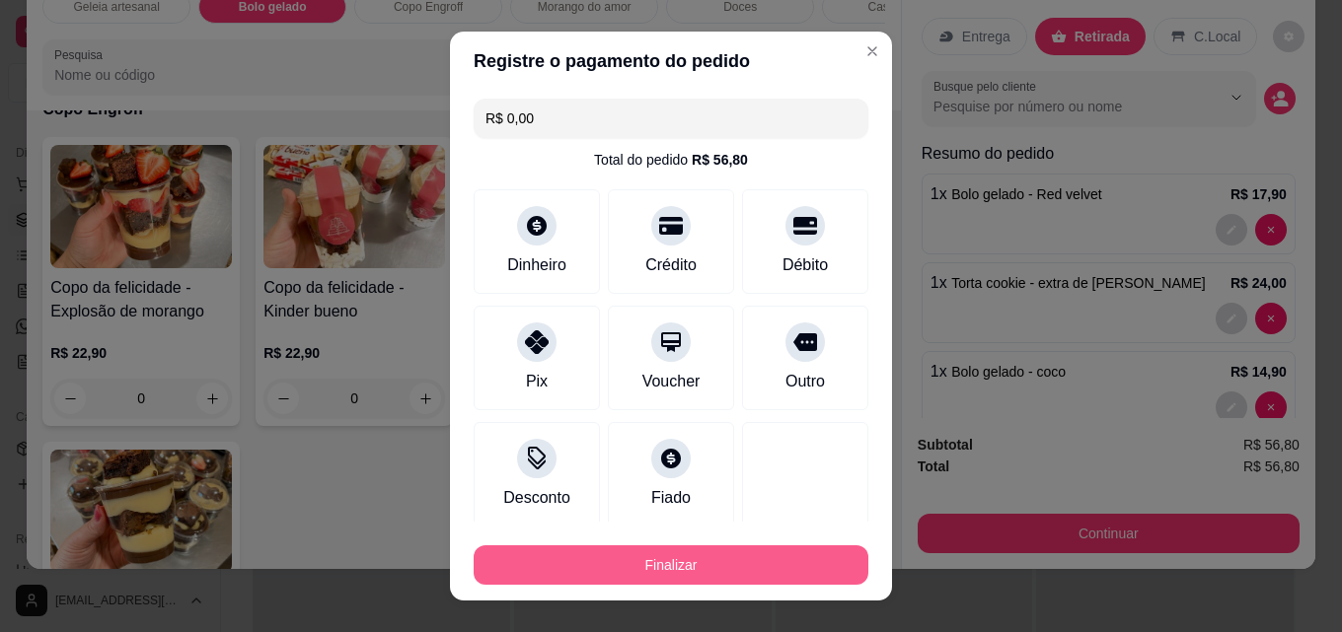
click at [661, 568] on button "Finalizar" at bounding box center [671, 565] width 395 height 39
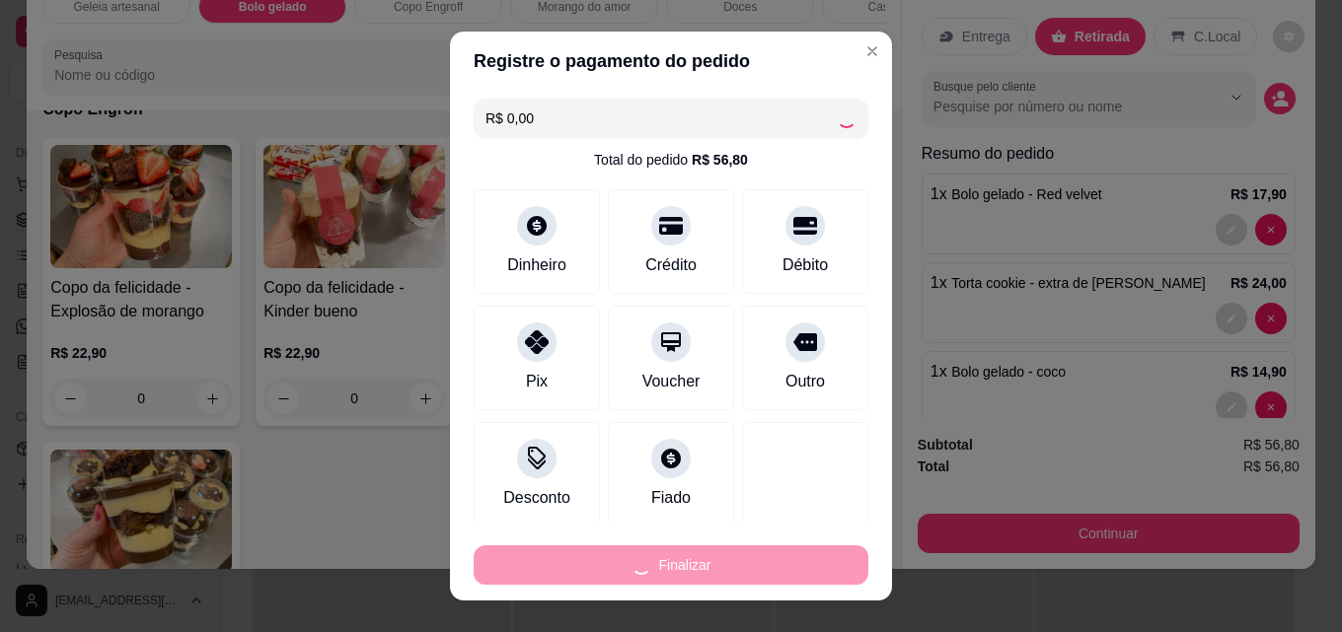
type input "0"
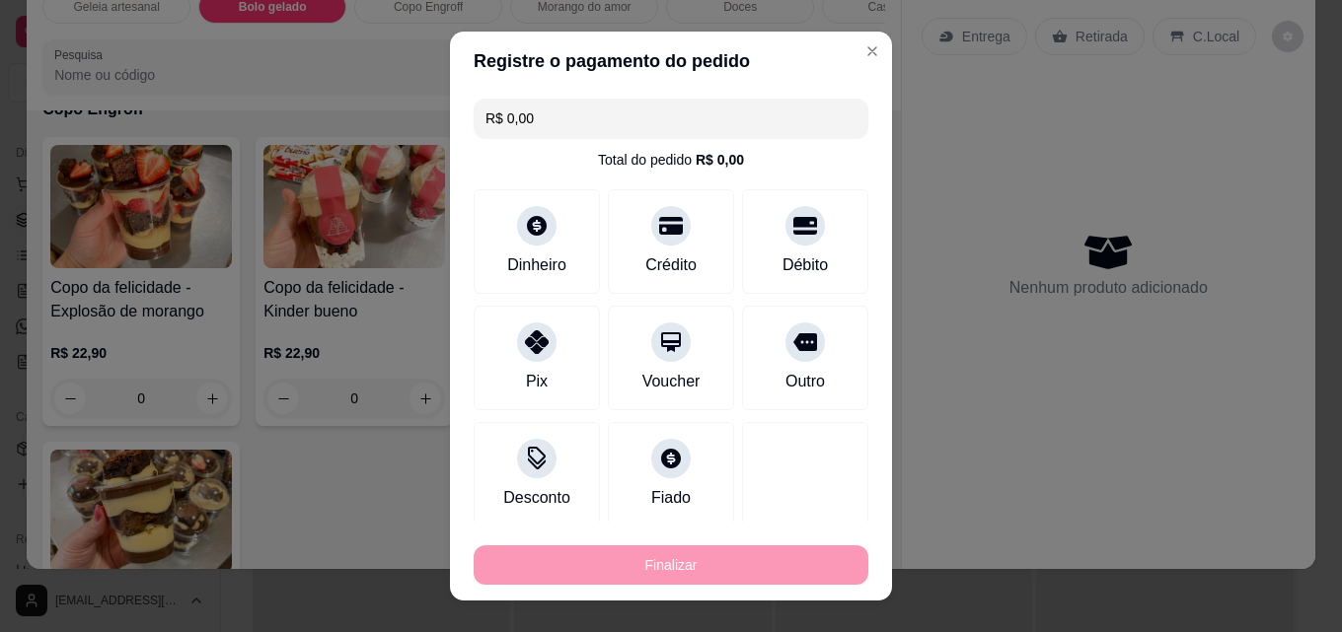
type input "-R$ 56,80"
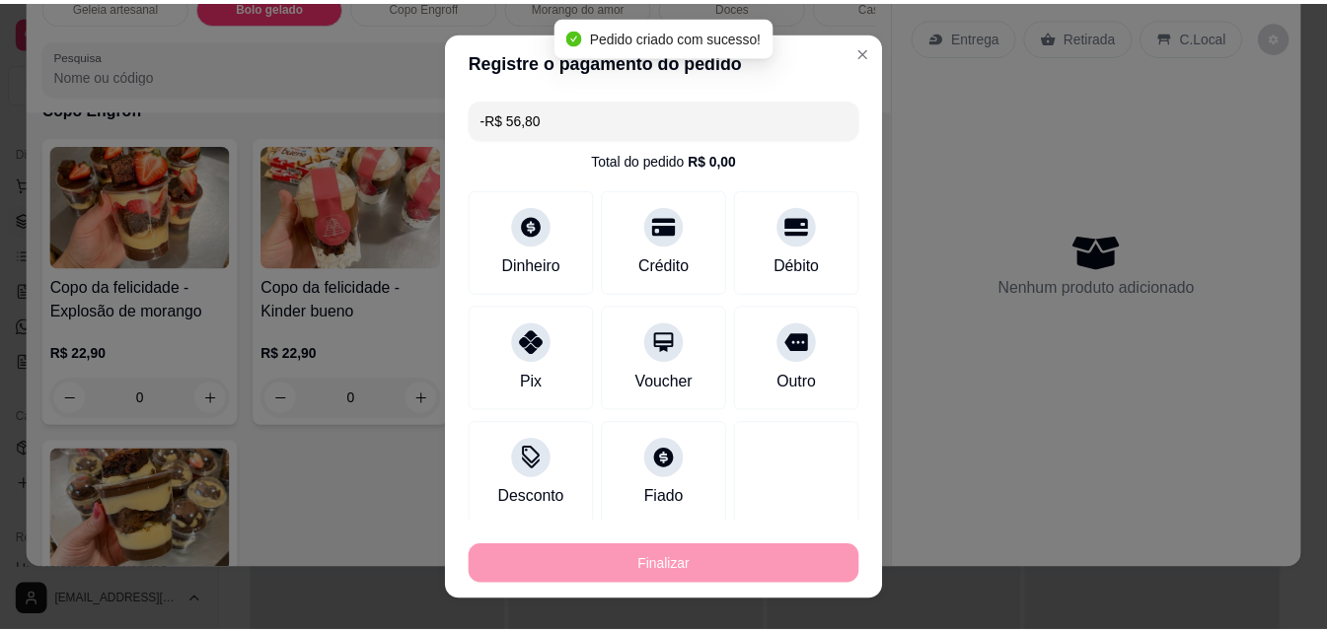
scroll to position [789, 0]
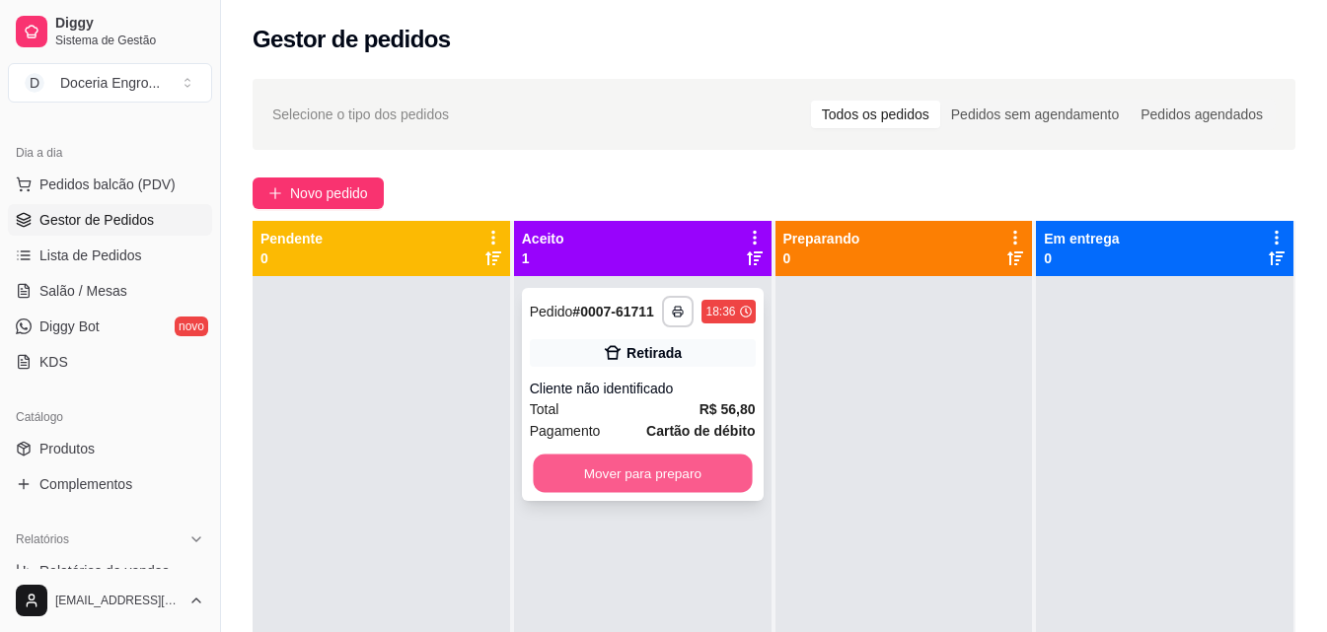
click at [695, 485] on button "Mover para preparo" at bounding box center [642, 474] width 219 height 38
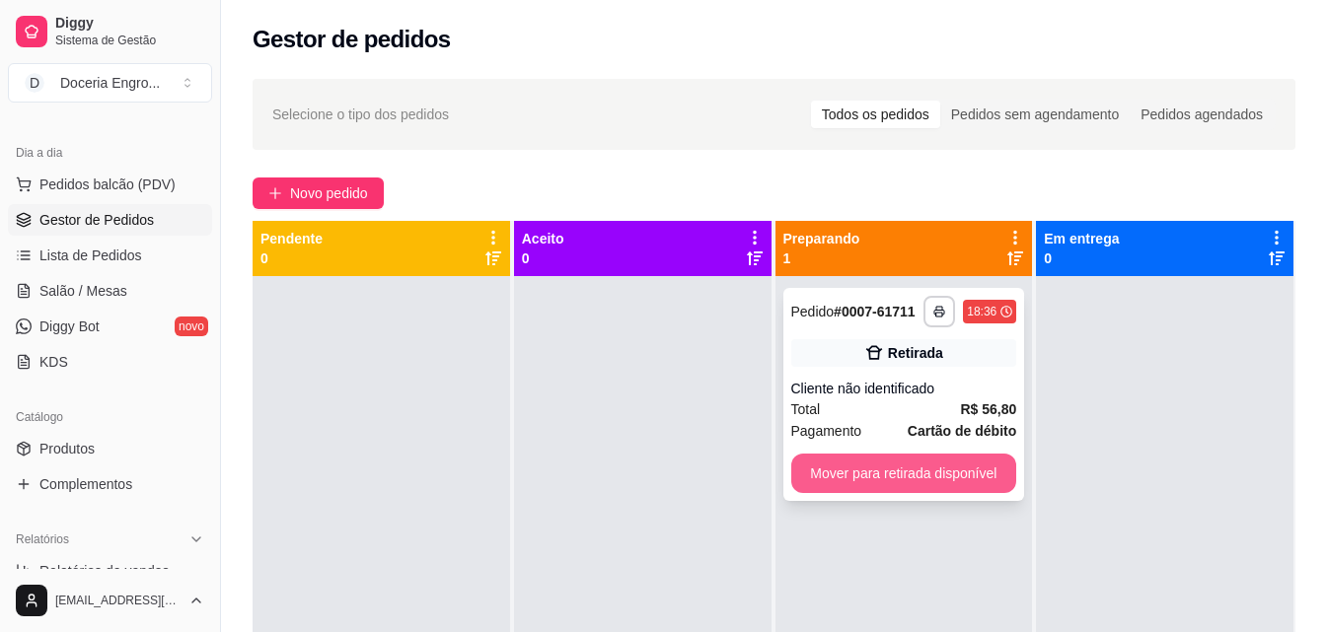
click at [956, 479] on button "Mover para retirada disponível" at bounding box center [904, 473] width 226 height 39
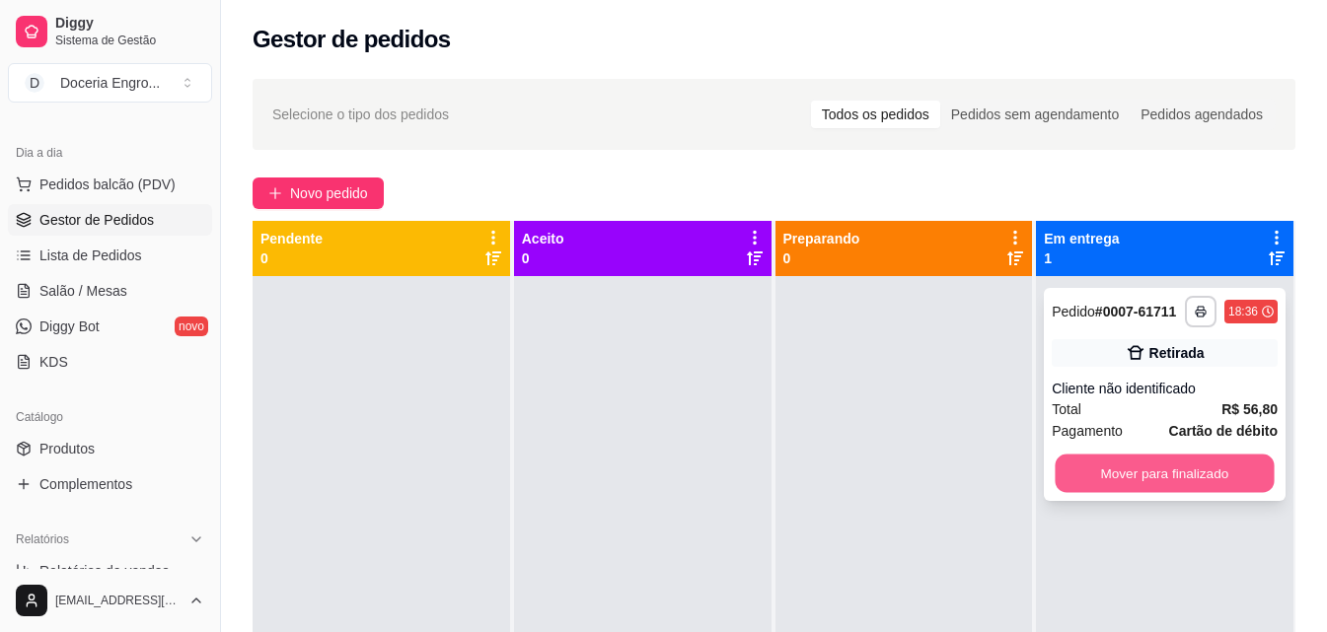
click at [1126, 477] on button "Mover para finalizado" at bounding box center [1165, 474] width 219 height 38
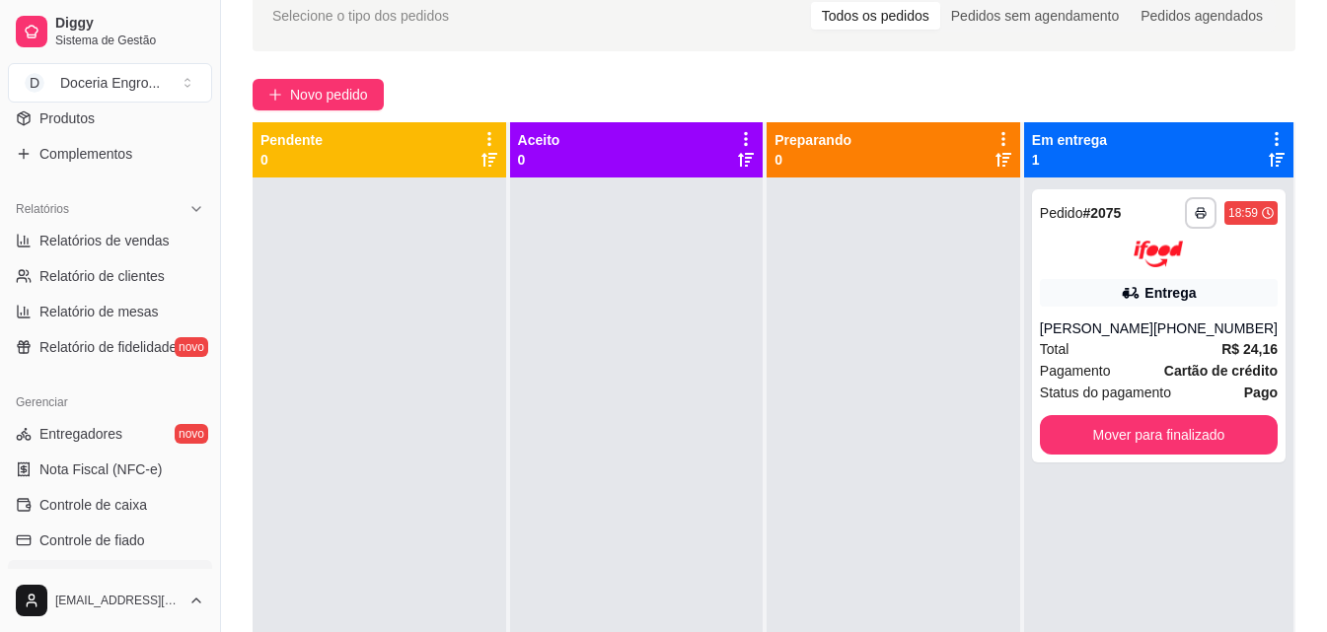
scroll to position [592, 0]
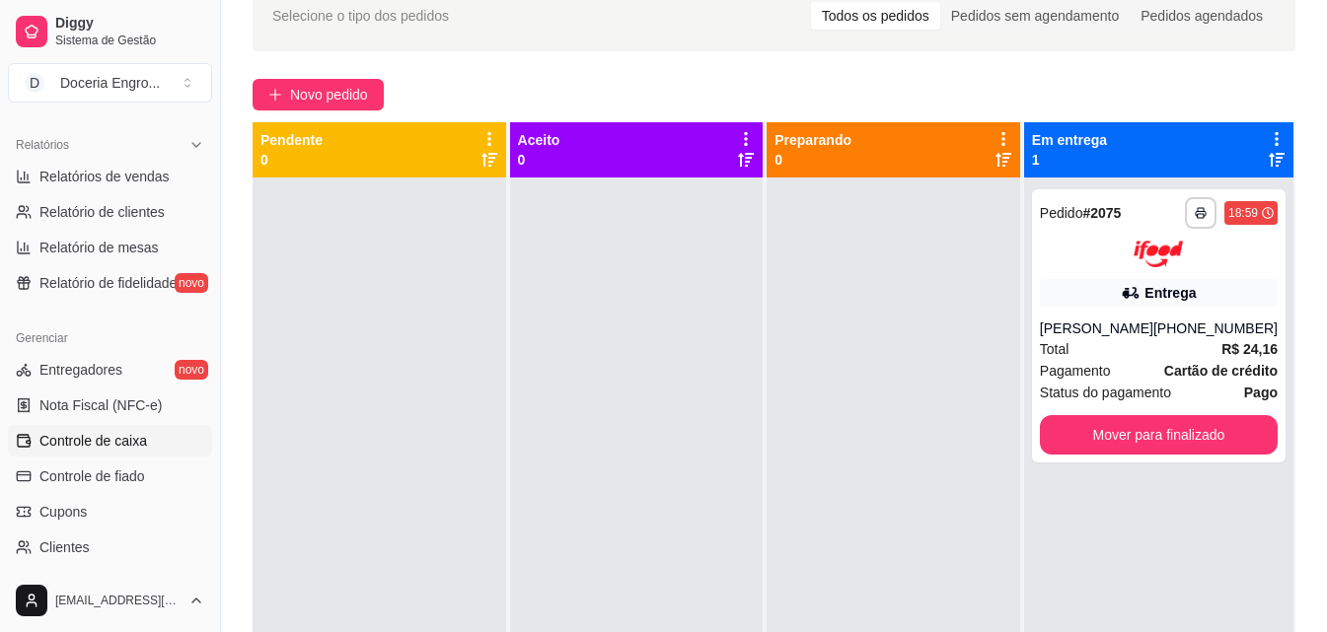
click at [135, 445] on span "Controle de caixa" at bounding box center [93, 441] width 108 height 20
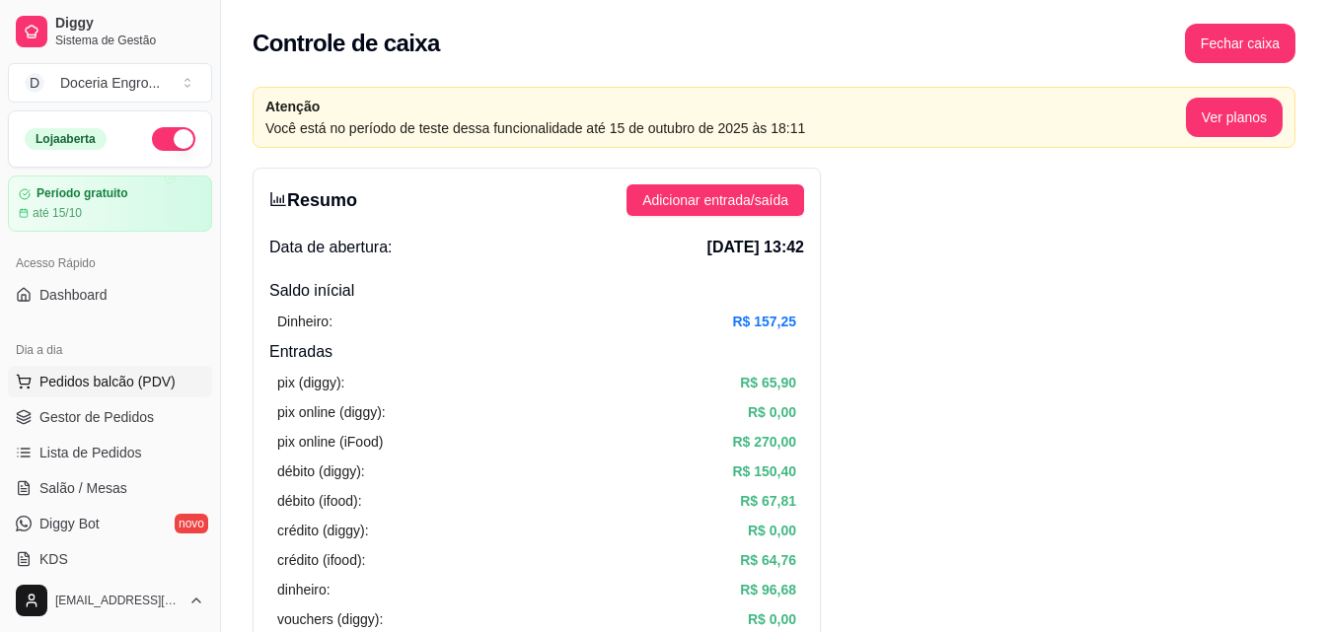
click at [83, 387] on span "Pedidos balcão (PDV)" at bounding box center [107, 382] width 136 height 20
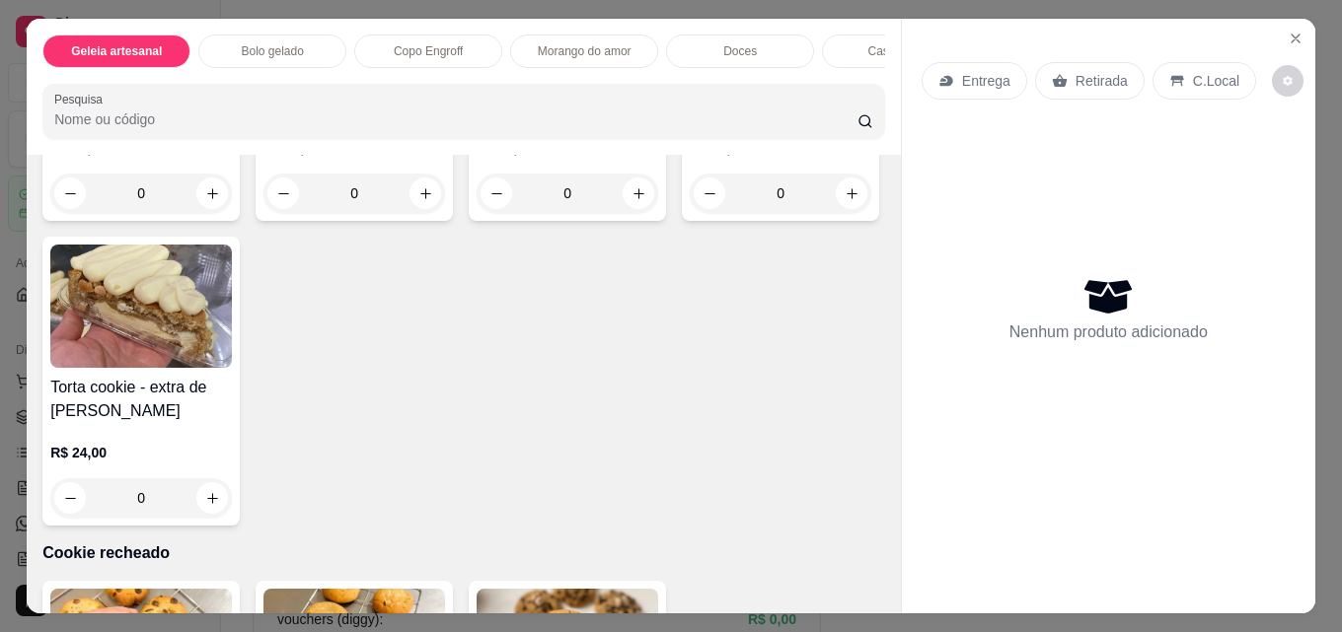
scroll to position [2709, 0]
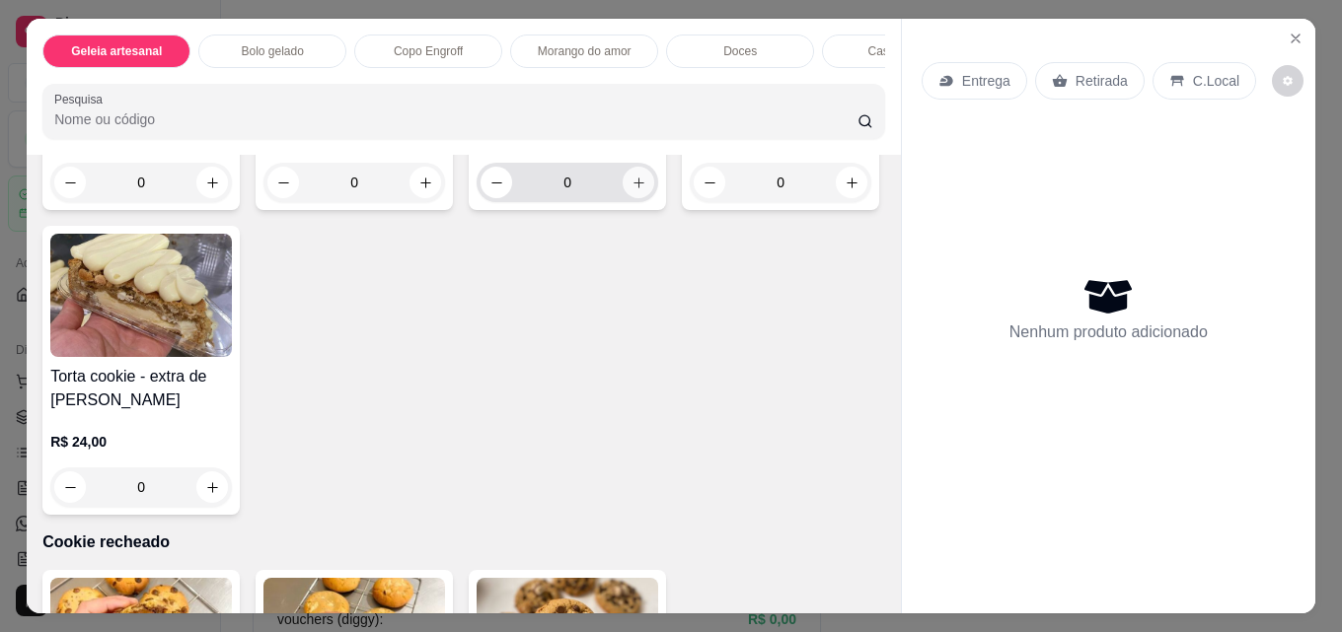
click at [631, 190] on icon "increase-product-quantity" at bounding box center [638, 183] width 15 height 15
type input "1"
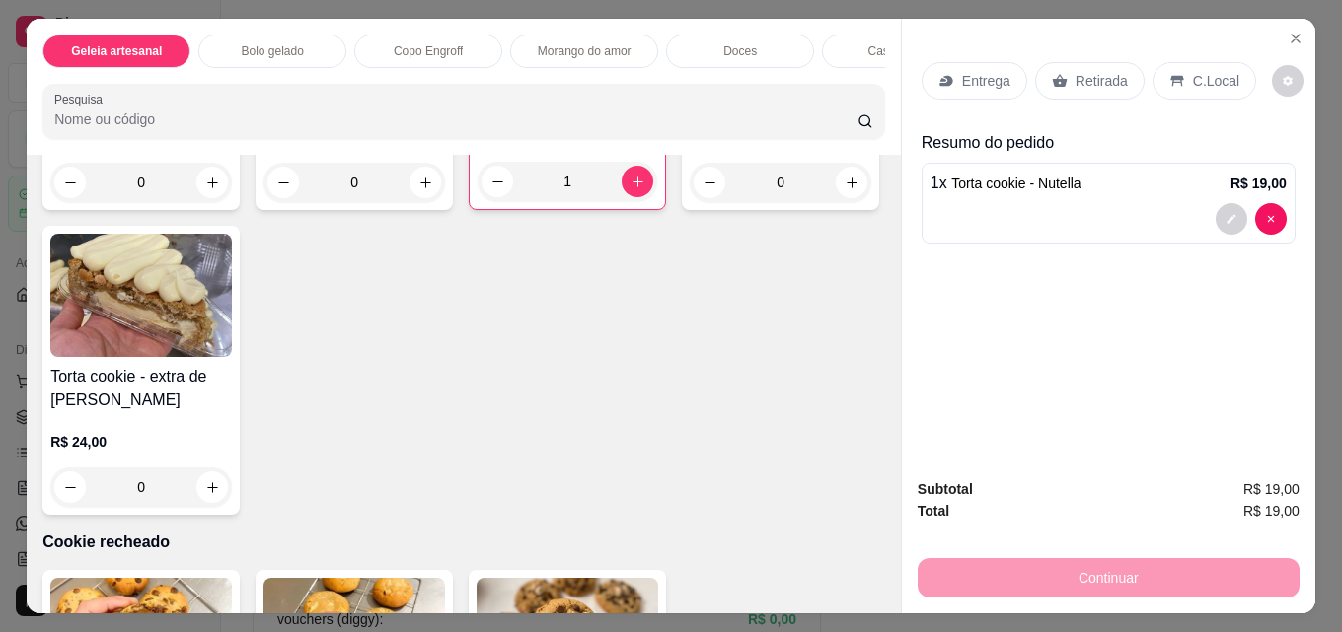
click at [1075, 71] on p "Retirada" at bounding box center [1101, 81] width 52 height 20
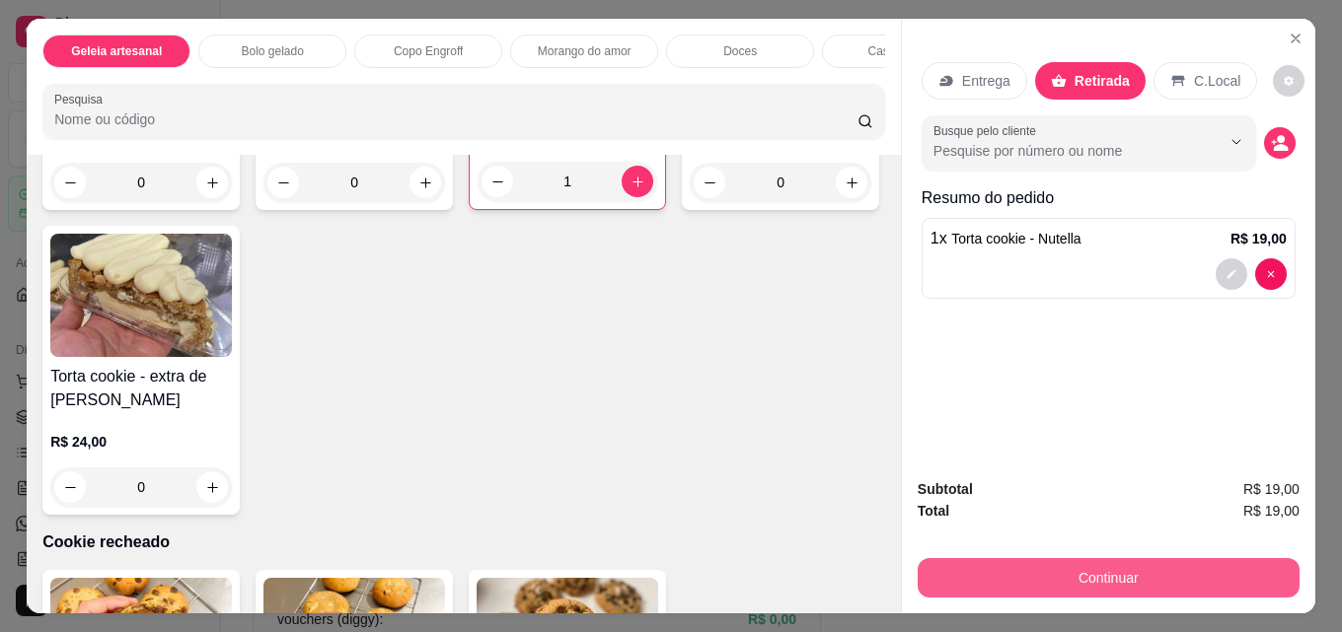
click at [1067, 561] on button "Continuar" at bounding box center [1109, 577] width 382 height 39
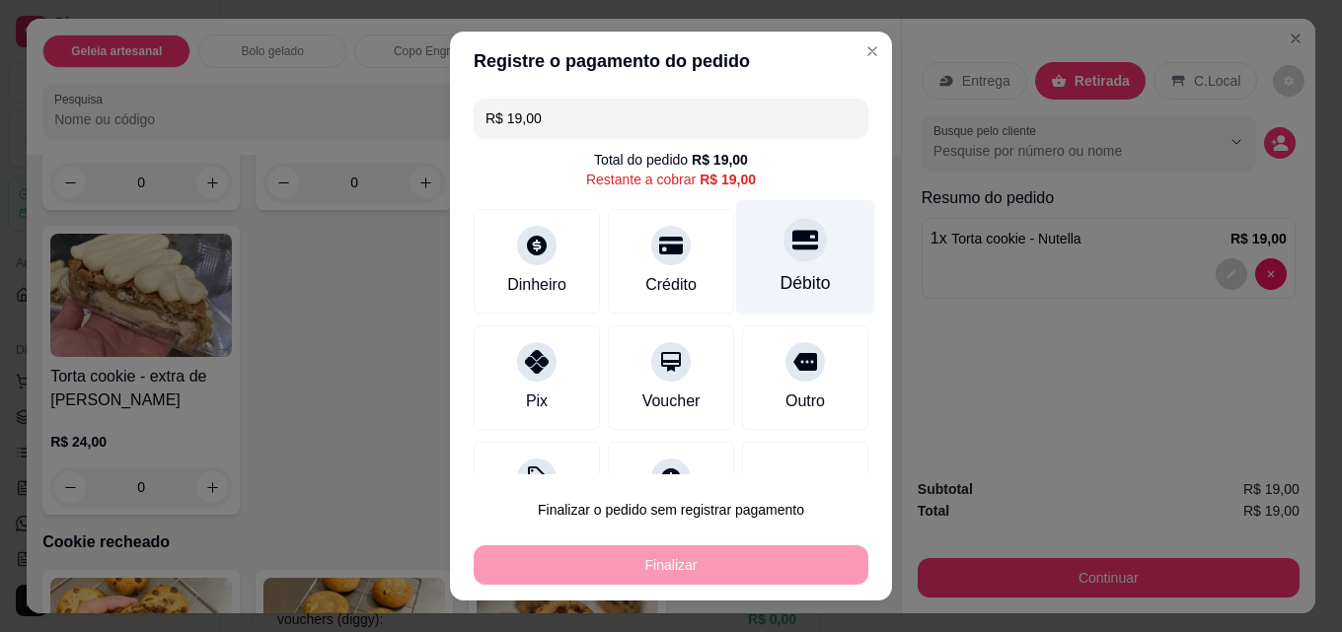
click at [801, 252] on div "Débito" at bounding box center [805, 257] width 139 height 115
type input "R$ 0,00"
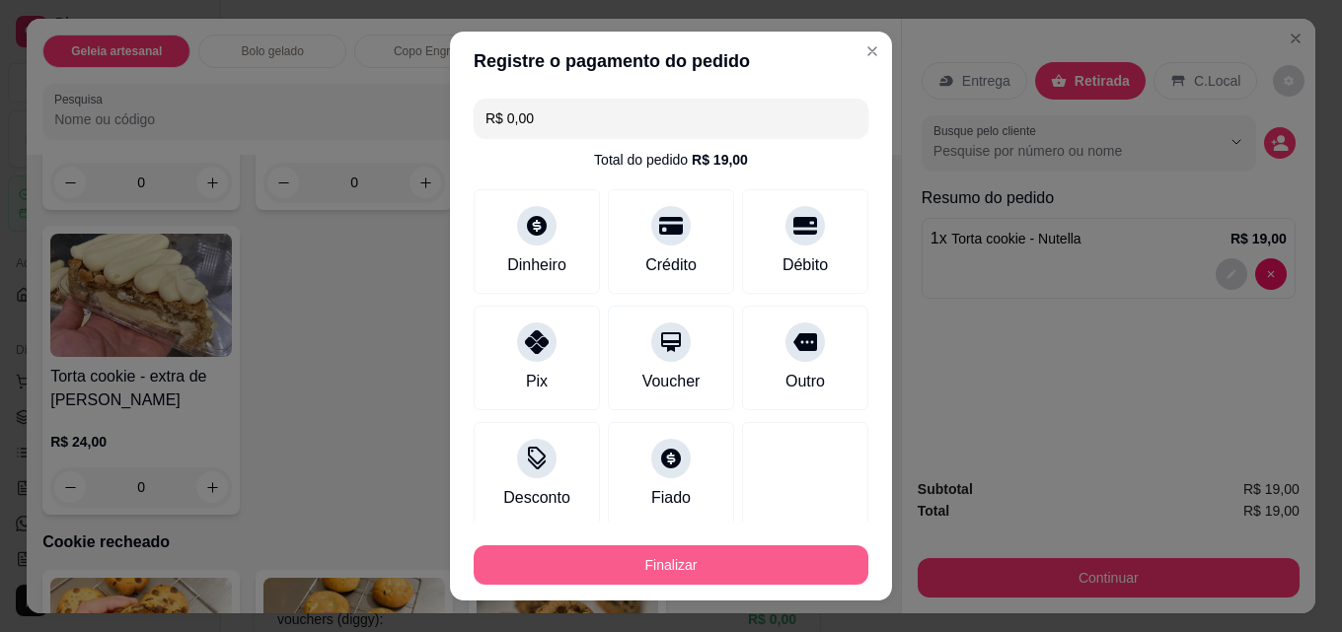
click at [645, 573] on button "Finalizar" at bounding box center [671, 565] width 395 height 39
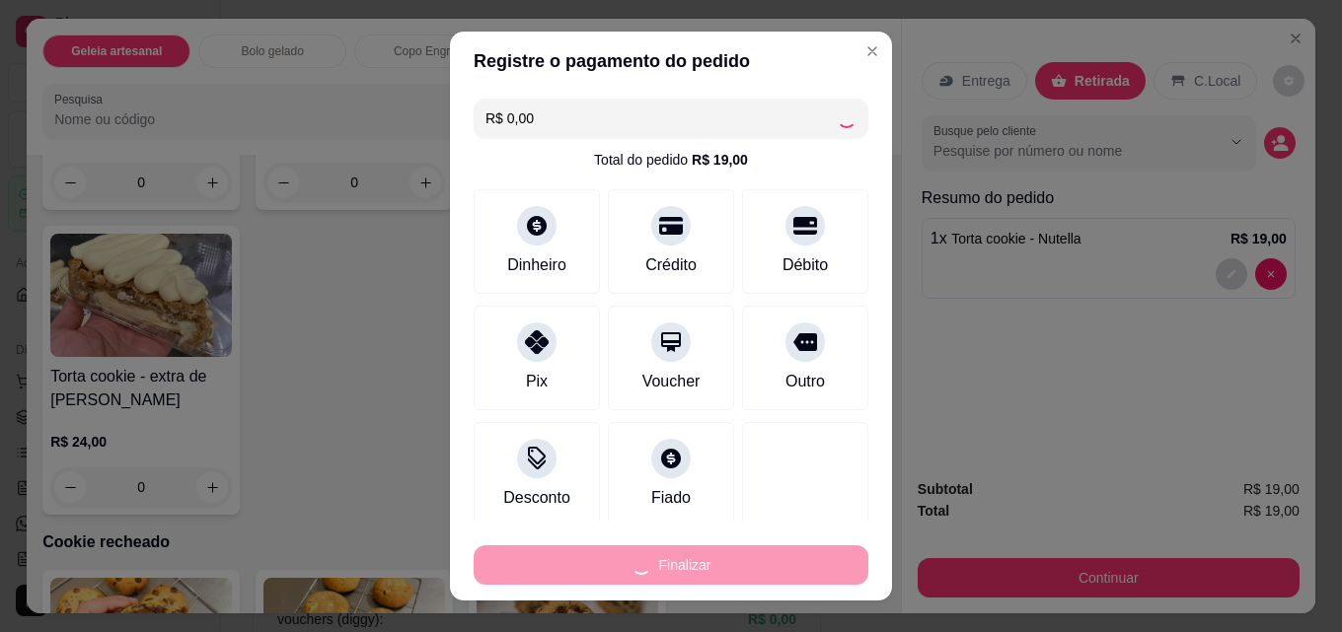
type input "0"
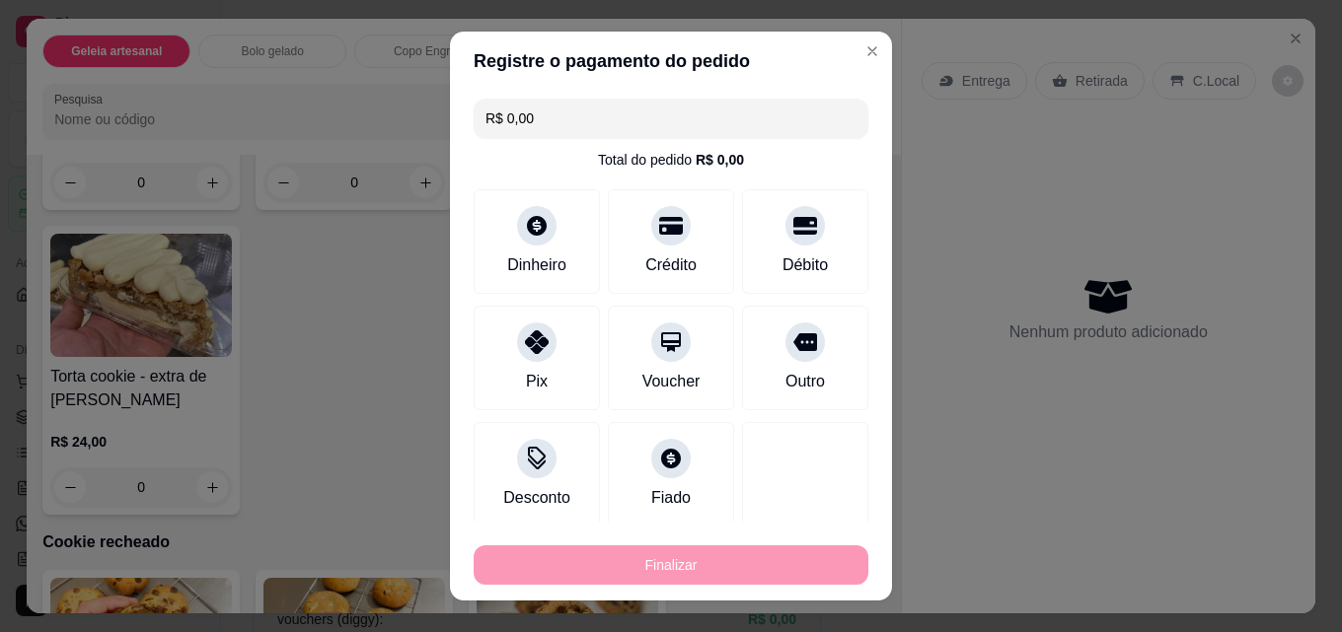
type input "-R$ 19,00"
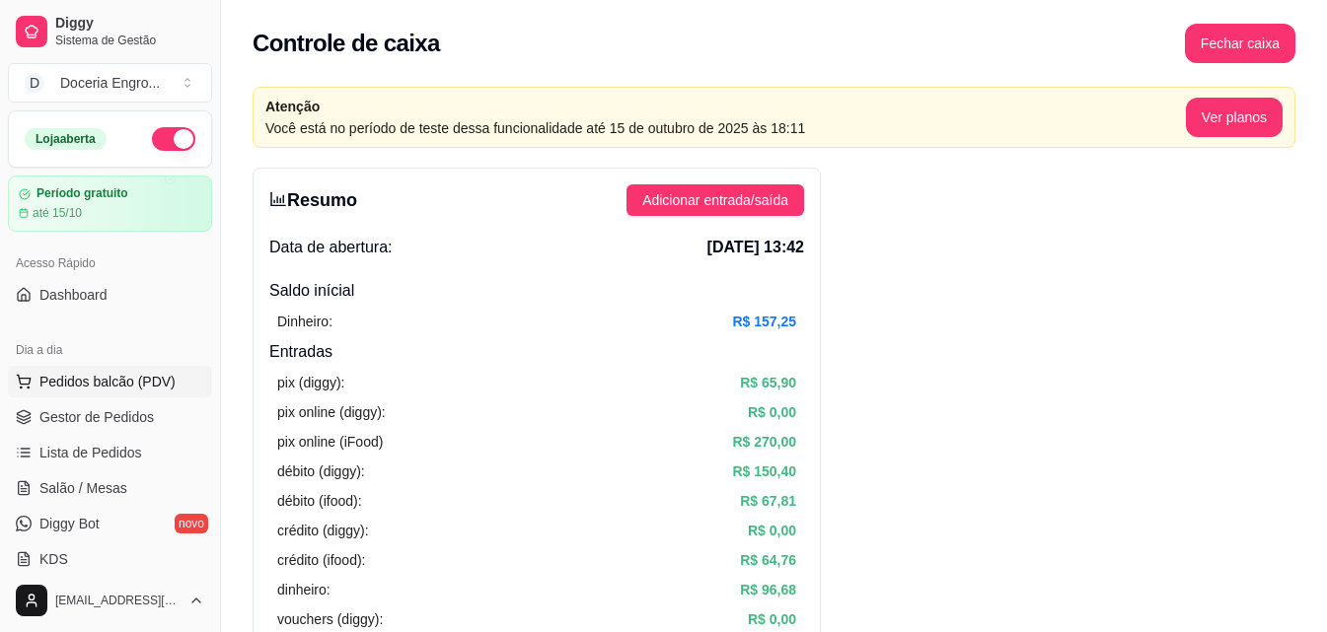
click at [116, 372] on span "Pedidos balcão (PDV)" at bounding box center [107, 382] width 136 height 20
